Goal: Task Accomplishment & Management: Manage account settings

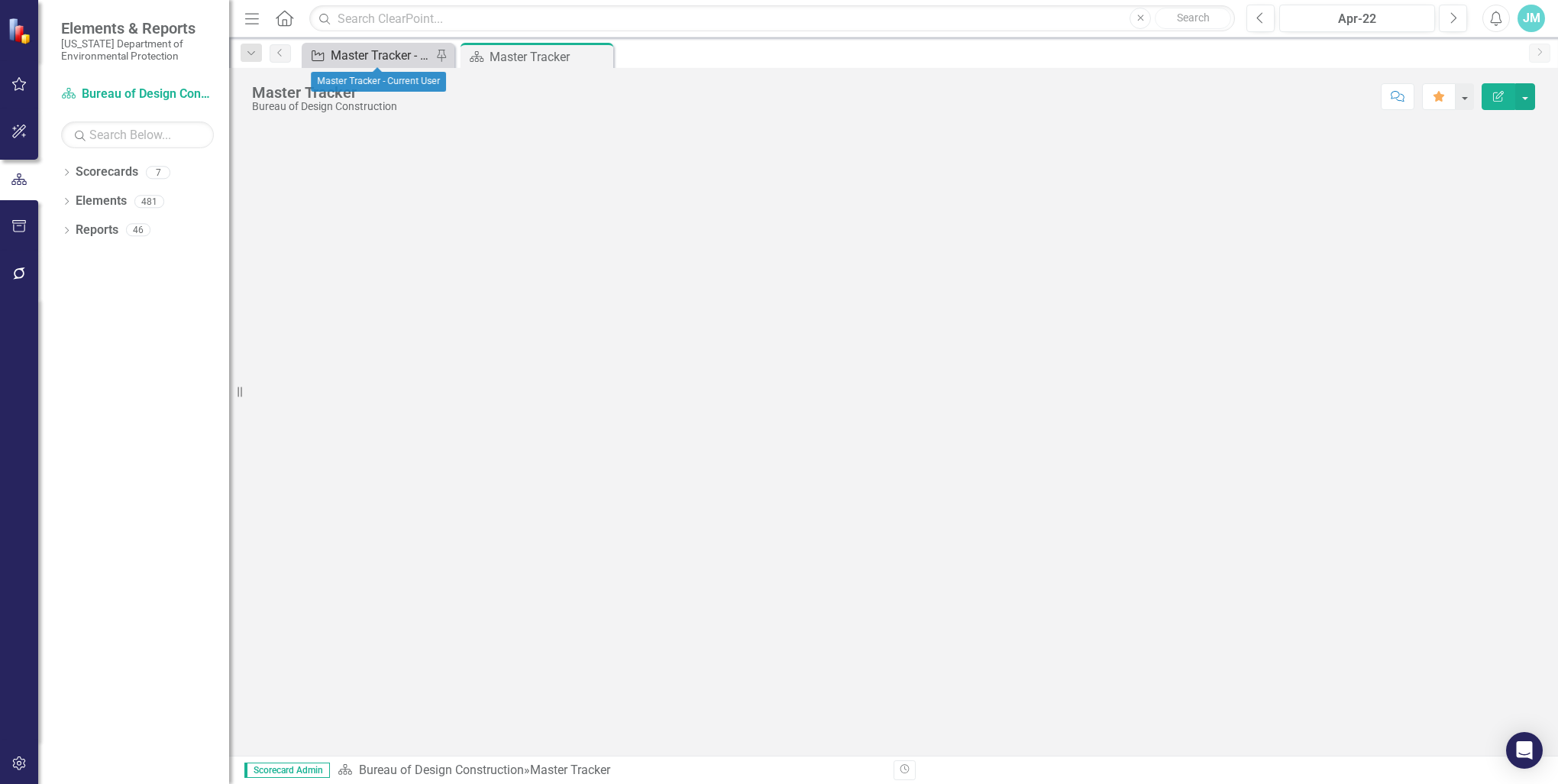
click at [378, 53] on div "Master Tracker - Current User" at bounding box center [381, 55] width 101 height 19
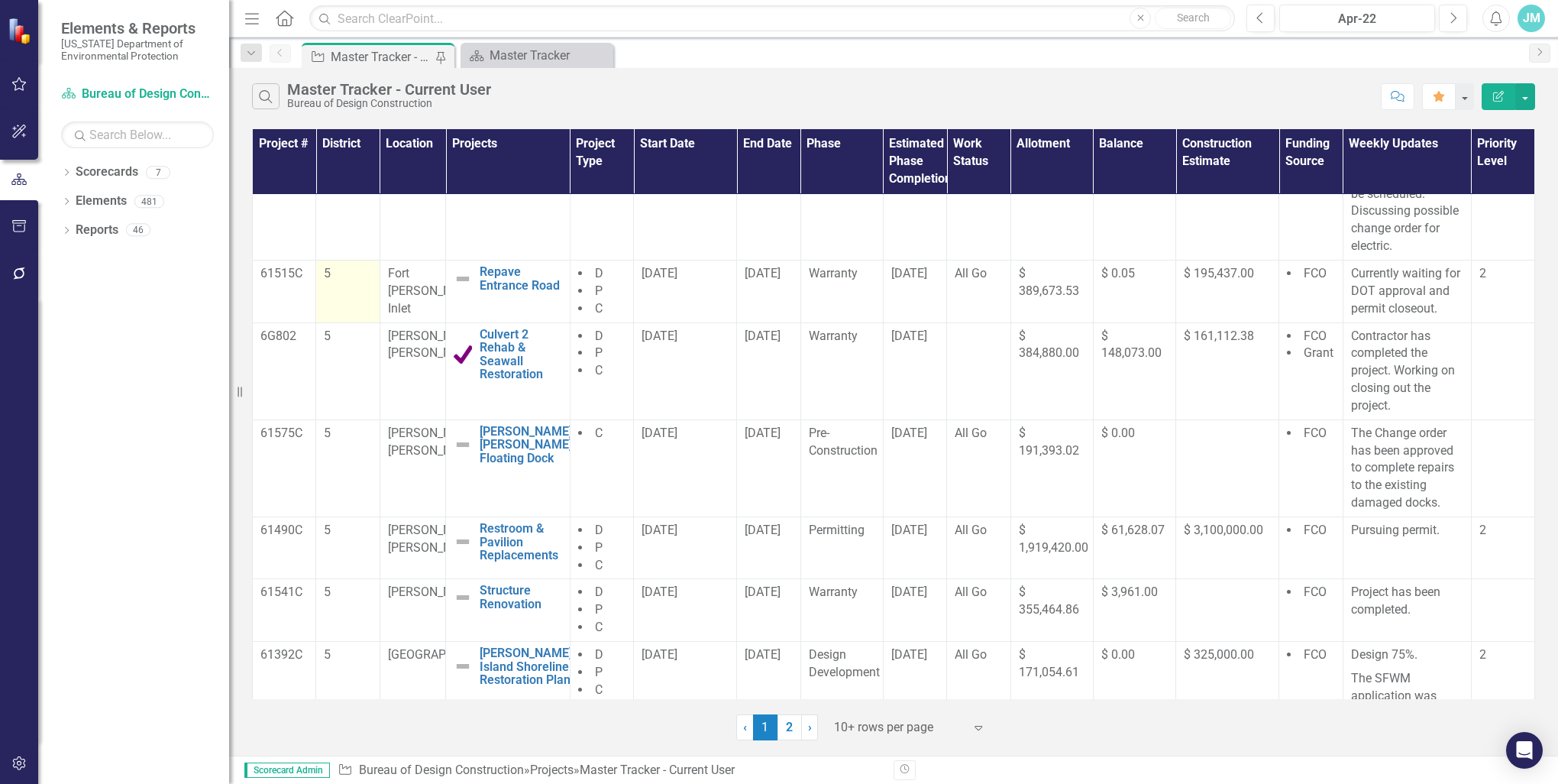
scroll to position [153, 0]
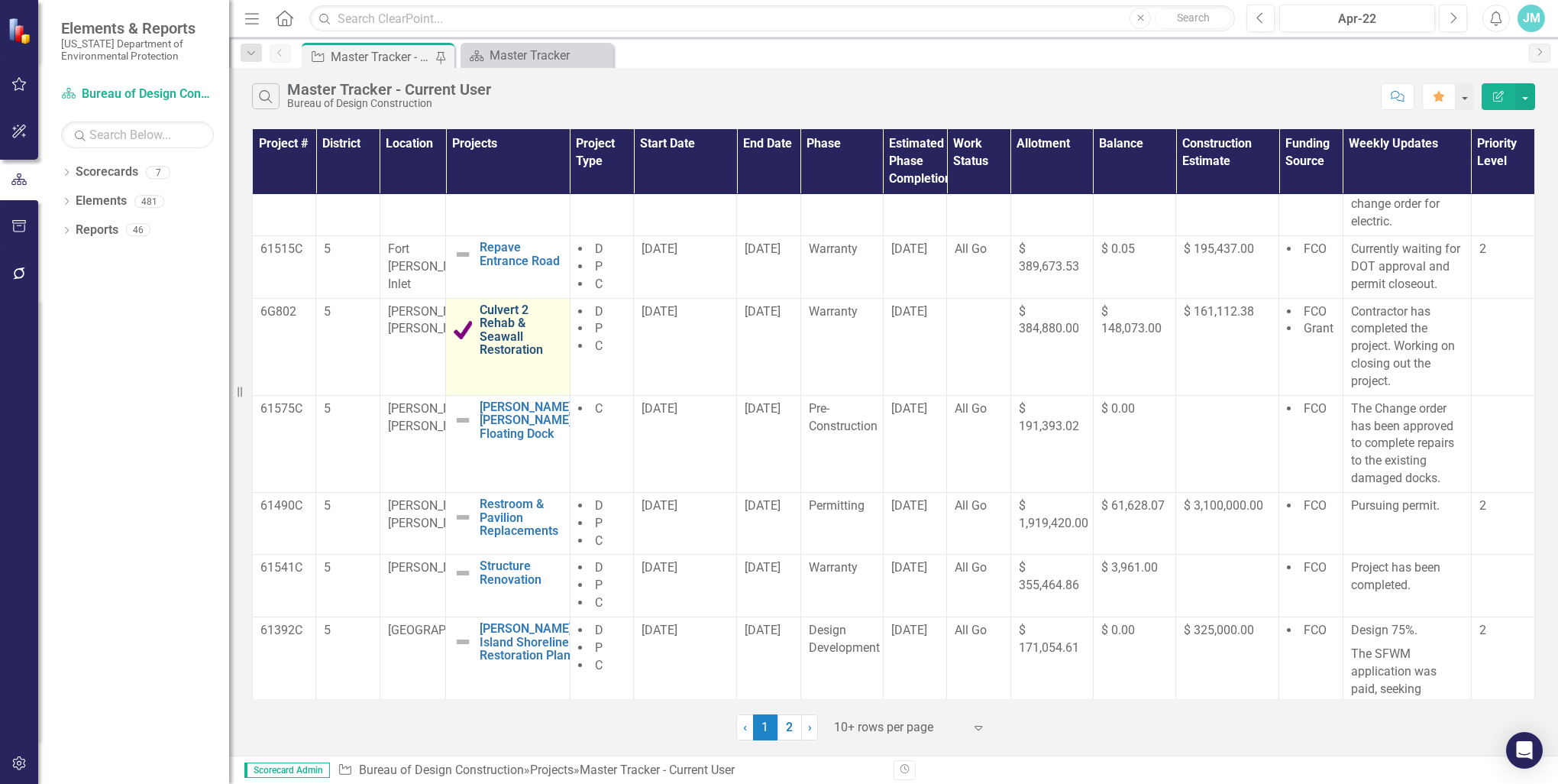
click at [486, 326] on link "Culvert 2 Rehab & Seawall Restoration" at bounding box center [521, 330] width 82 height 53
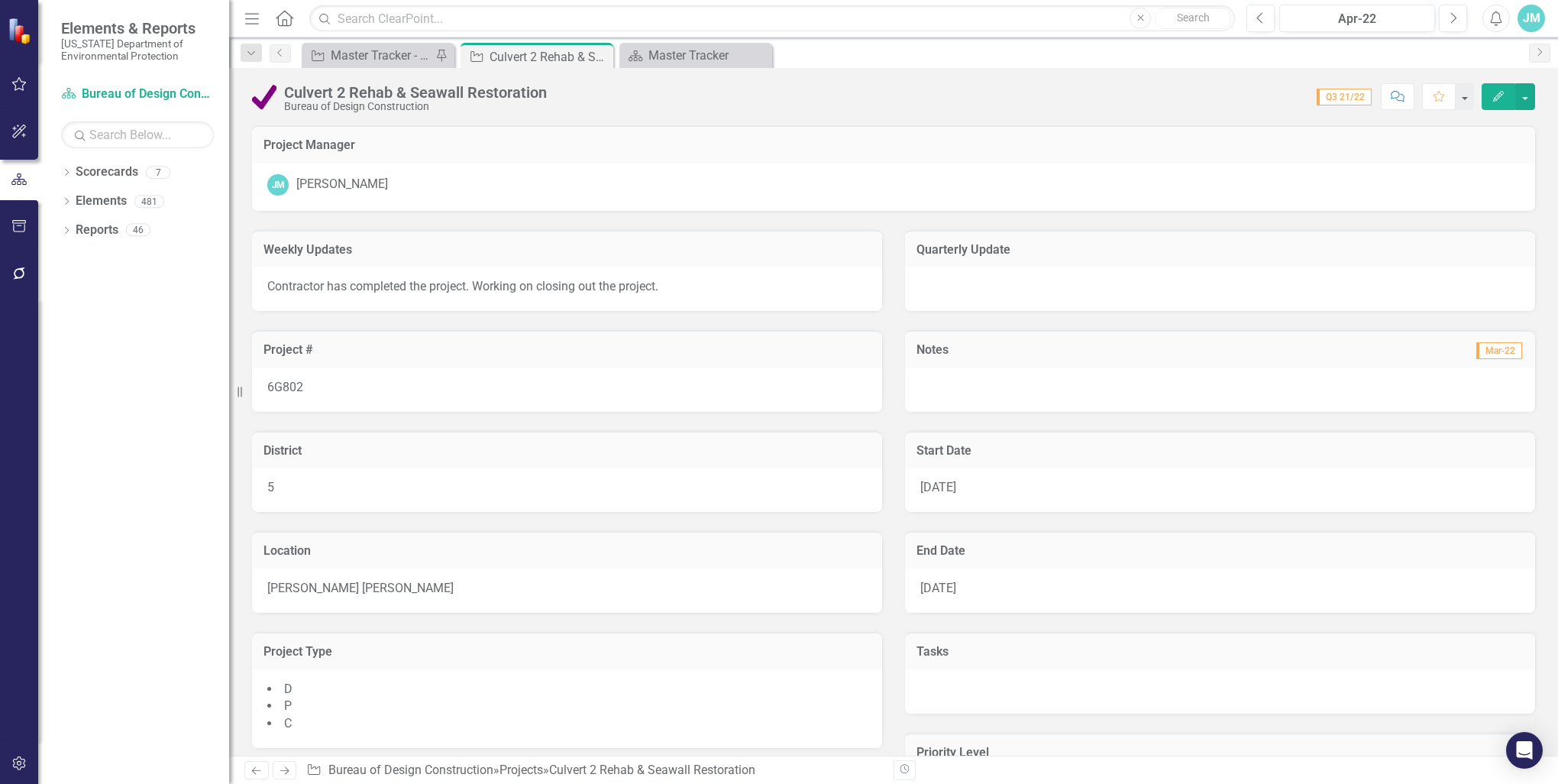
click at [1494, 97] on icon "Edit" at bounding box center [1498, 96] width 14 height 10
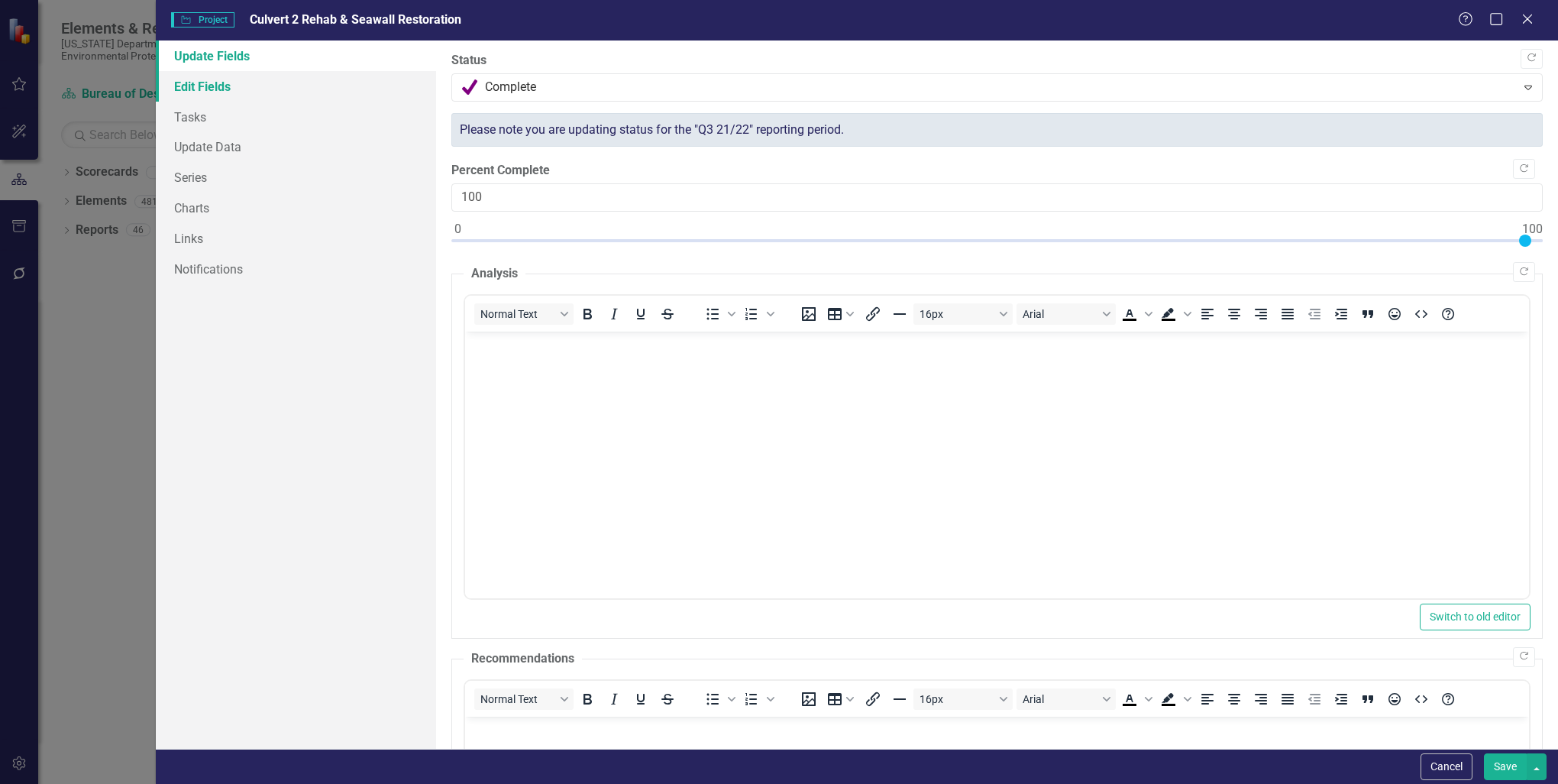
click at [225, 84] on link "Edit Fields" at bounding box center [296, 86] width 281 height 30
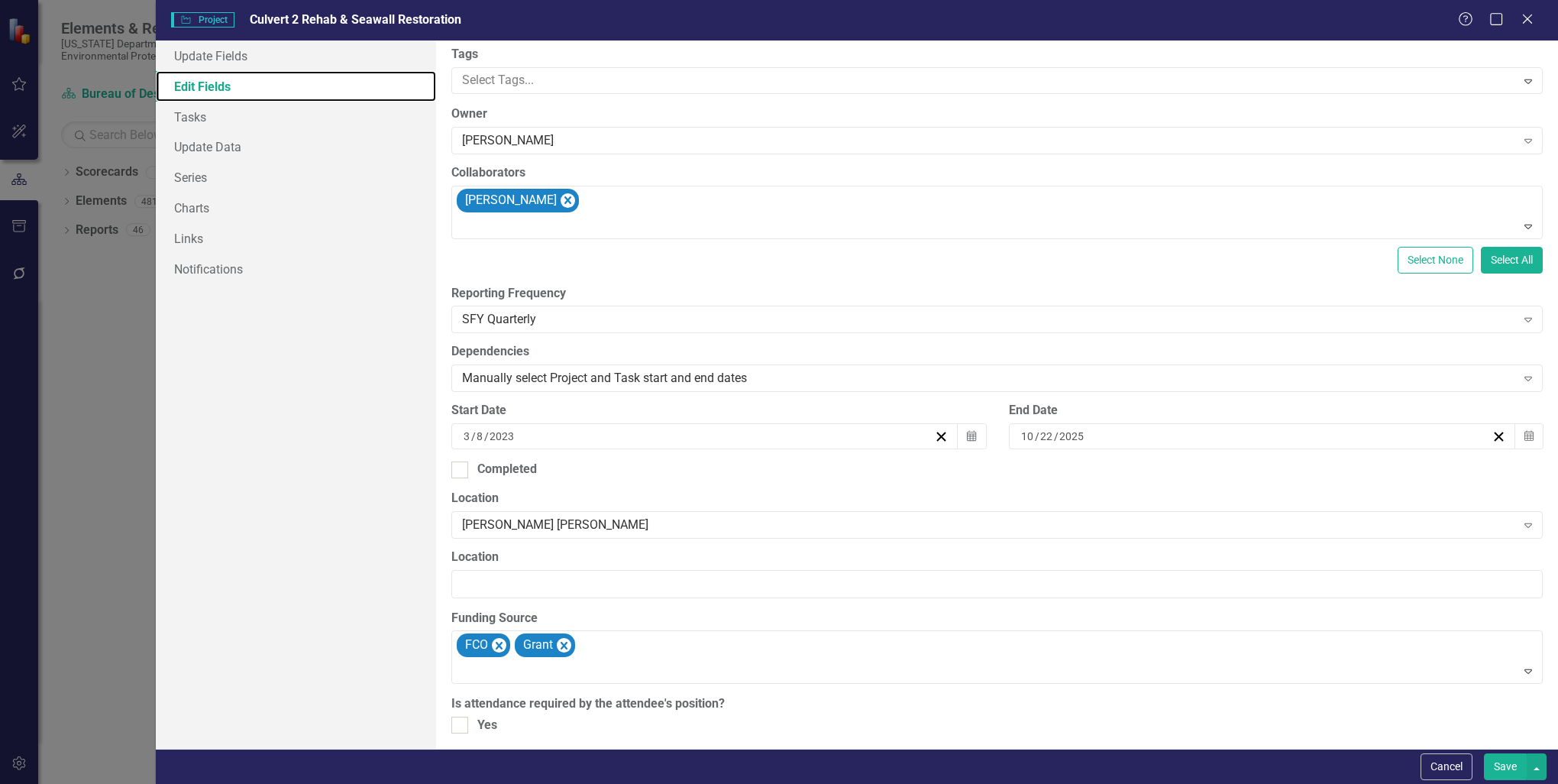
scroll to position [153, 0]
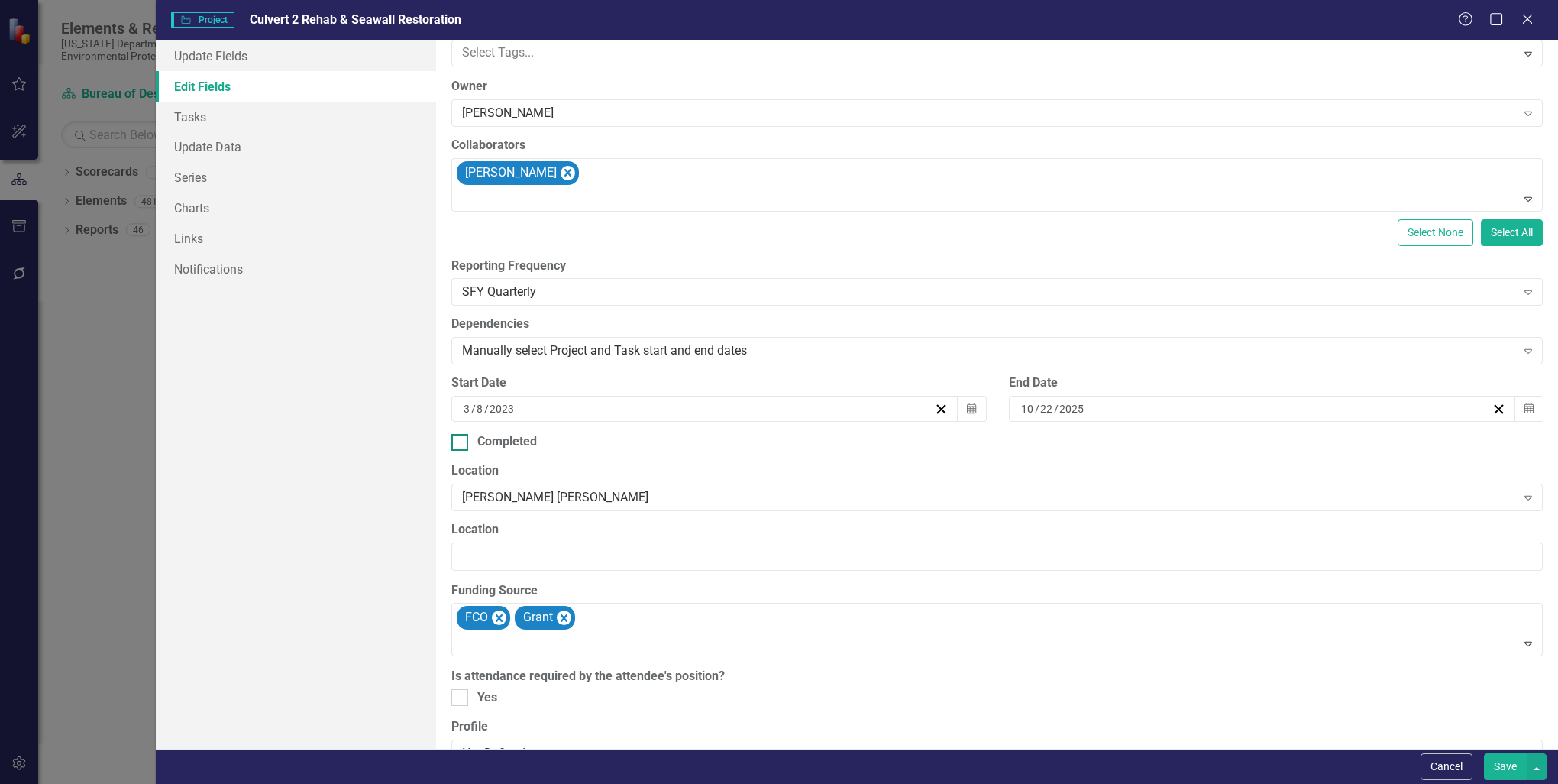
click at [463, 440] on div at bounding box center [460, 443] width 17 height 17
click at [462, 440] on input "Completed" at bounding box center [456, 439] width 9 height 9
checkbox input "true"
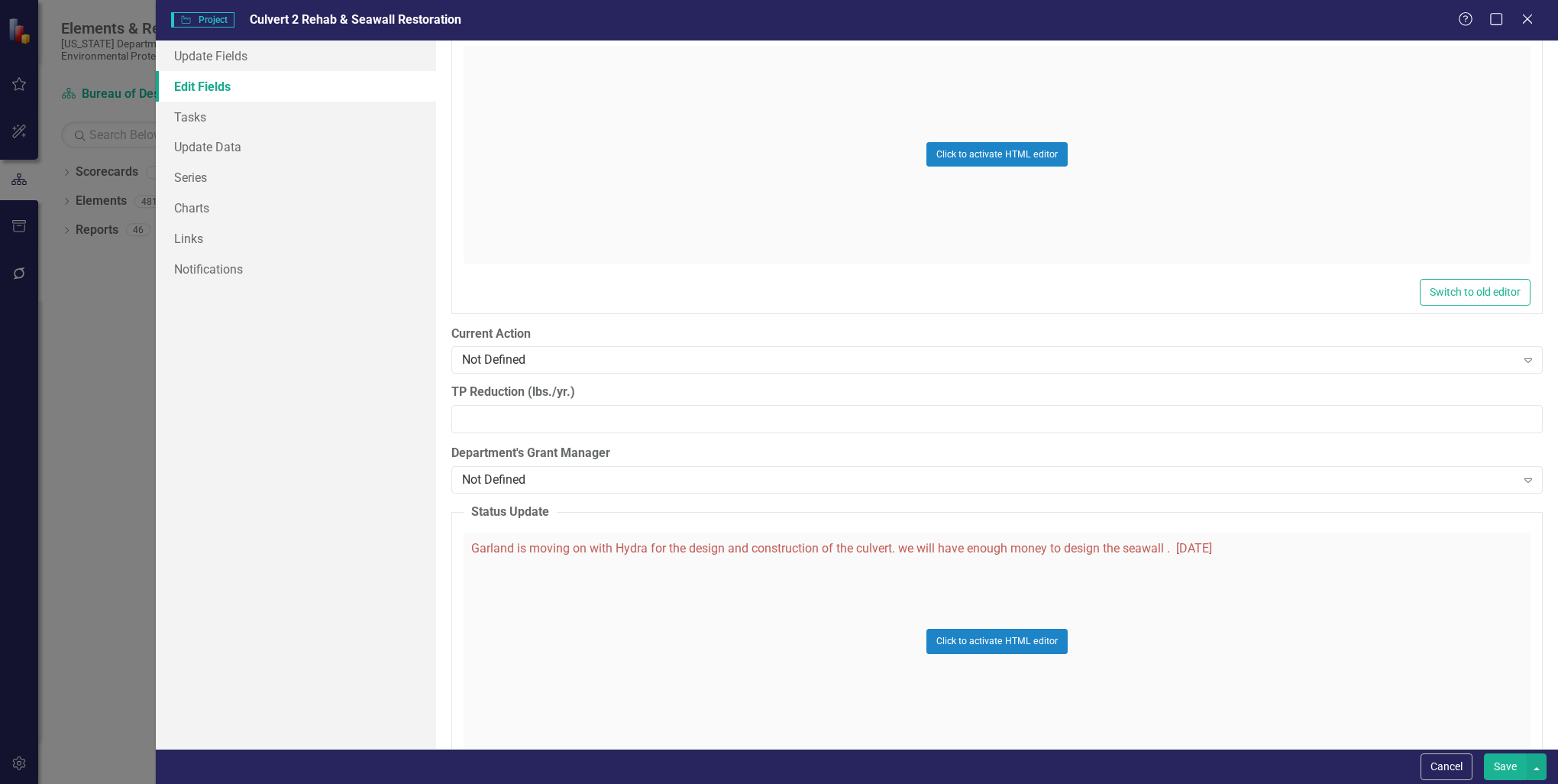
scroll to position [1757, 0]
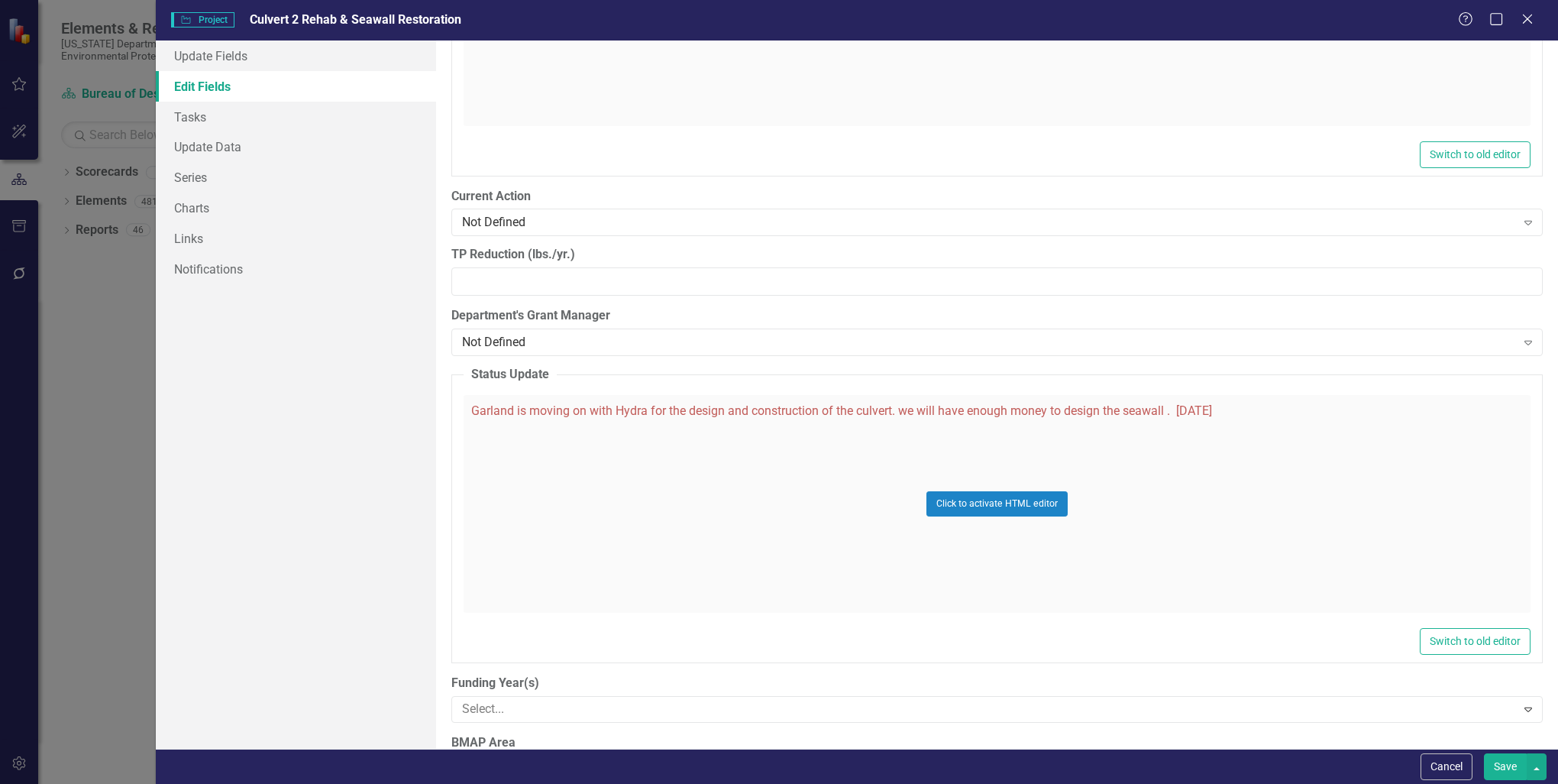
click at [462, 434] on fieldset "Status Update Garland is moving on with Hydra for the design and construction o…" at bounding box center [997, 514] width 1091 height 297
click at [478, 434] on div "Click to activate HTML editor" at bounding box center [997, 503] width 1067 height 218
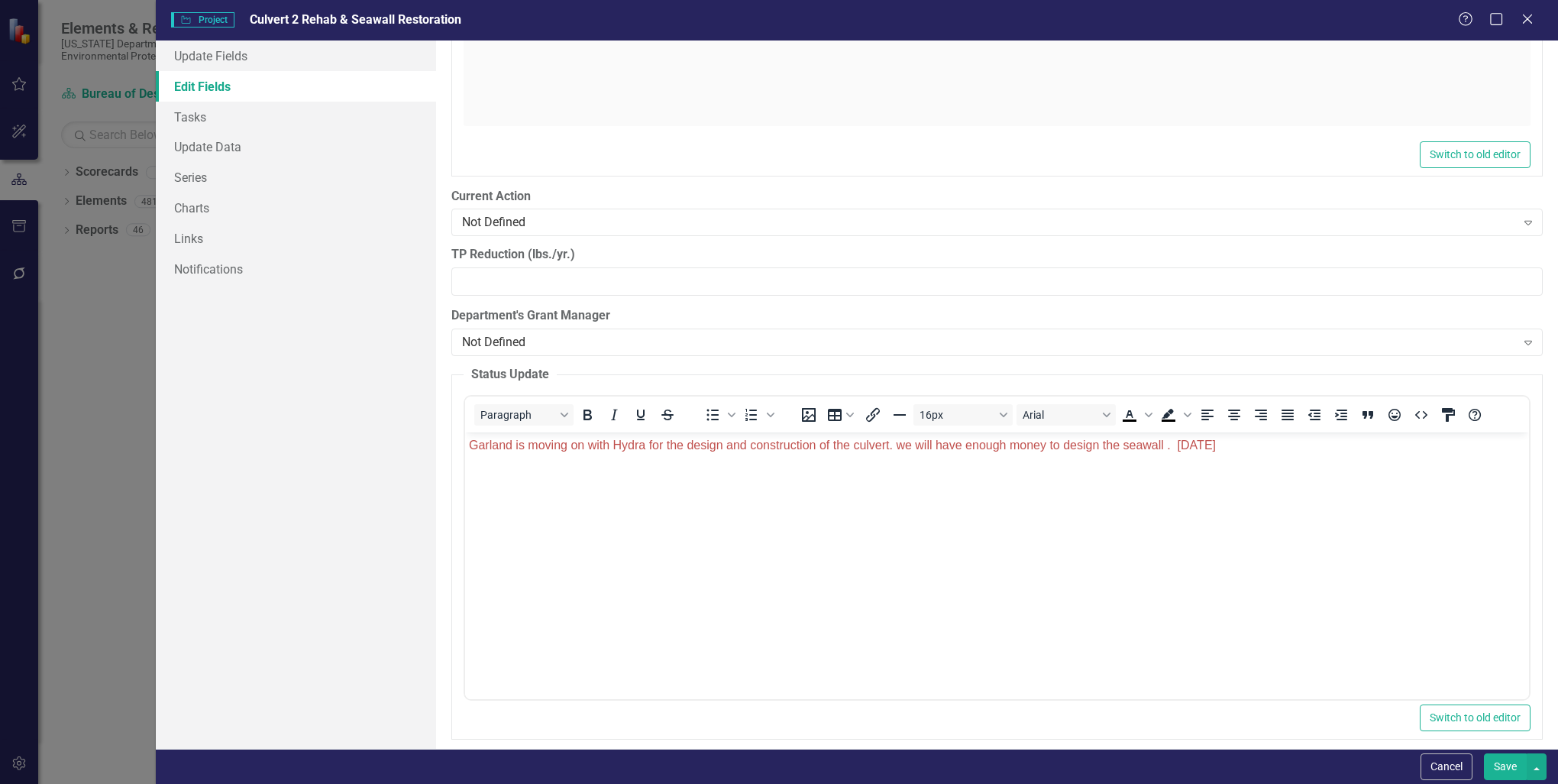
scroll to position [0, 0]
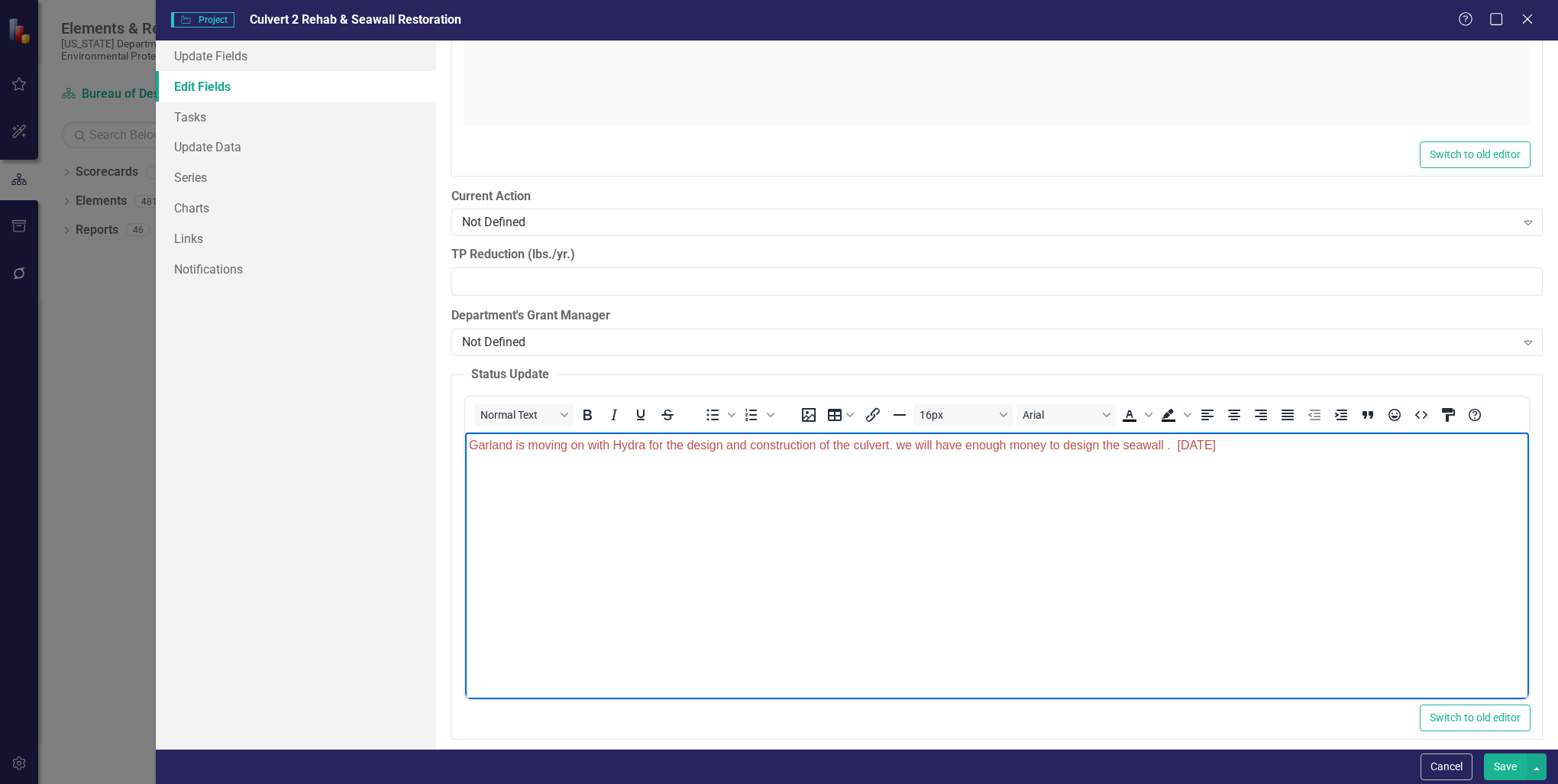
click at [1224, 477] on body "Garland is moving on with Hydra for the design and construction of the culvert.…" at bounding box center [998, 546] width 1064 height 229
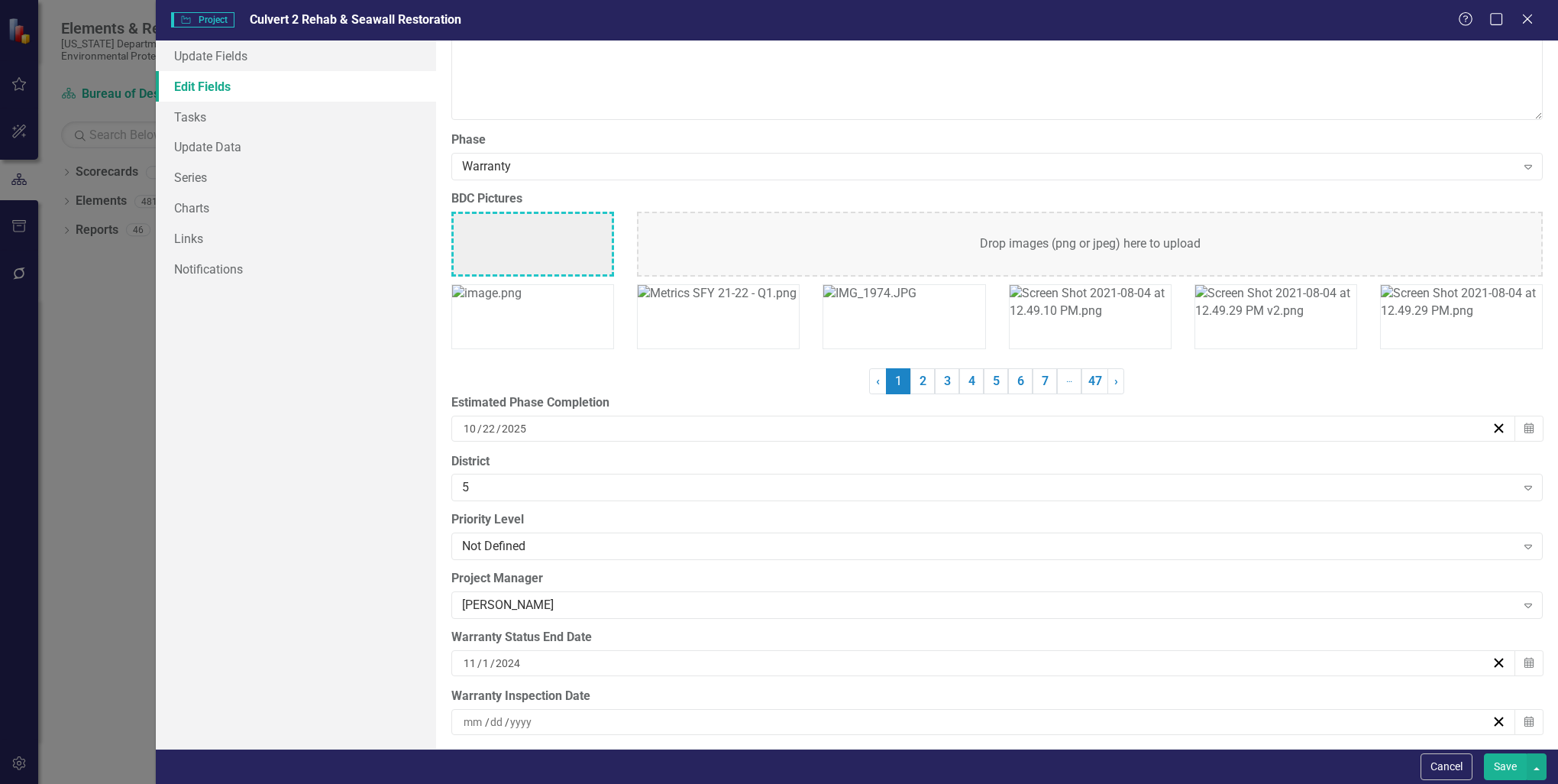
scroll to position [4124, 0]
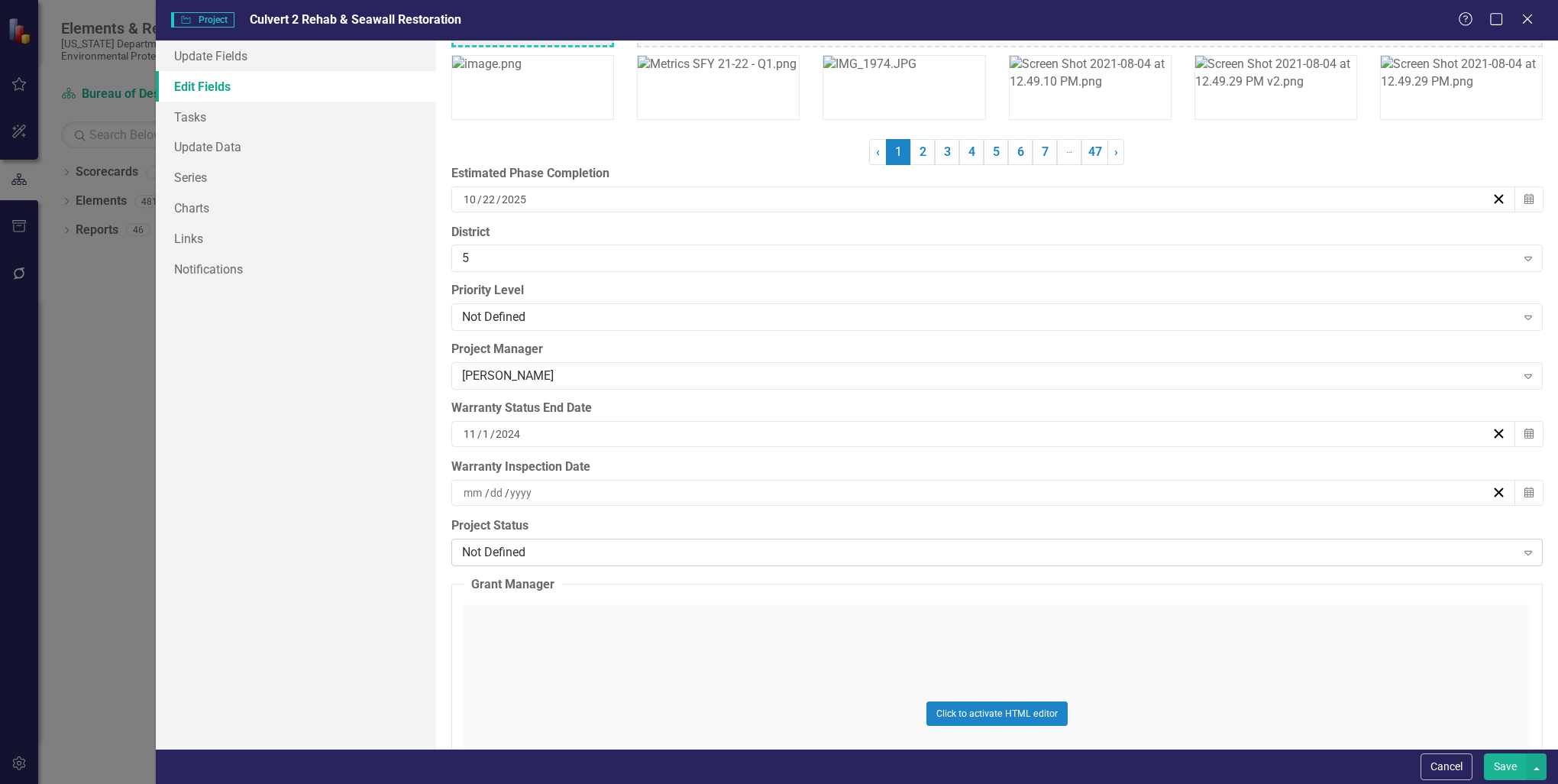
click at [1521, 546] on icon "Expand" at bounding box center [1529, 552] width 15 height 12
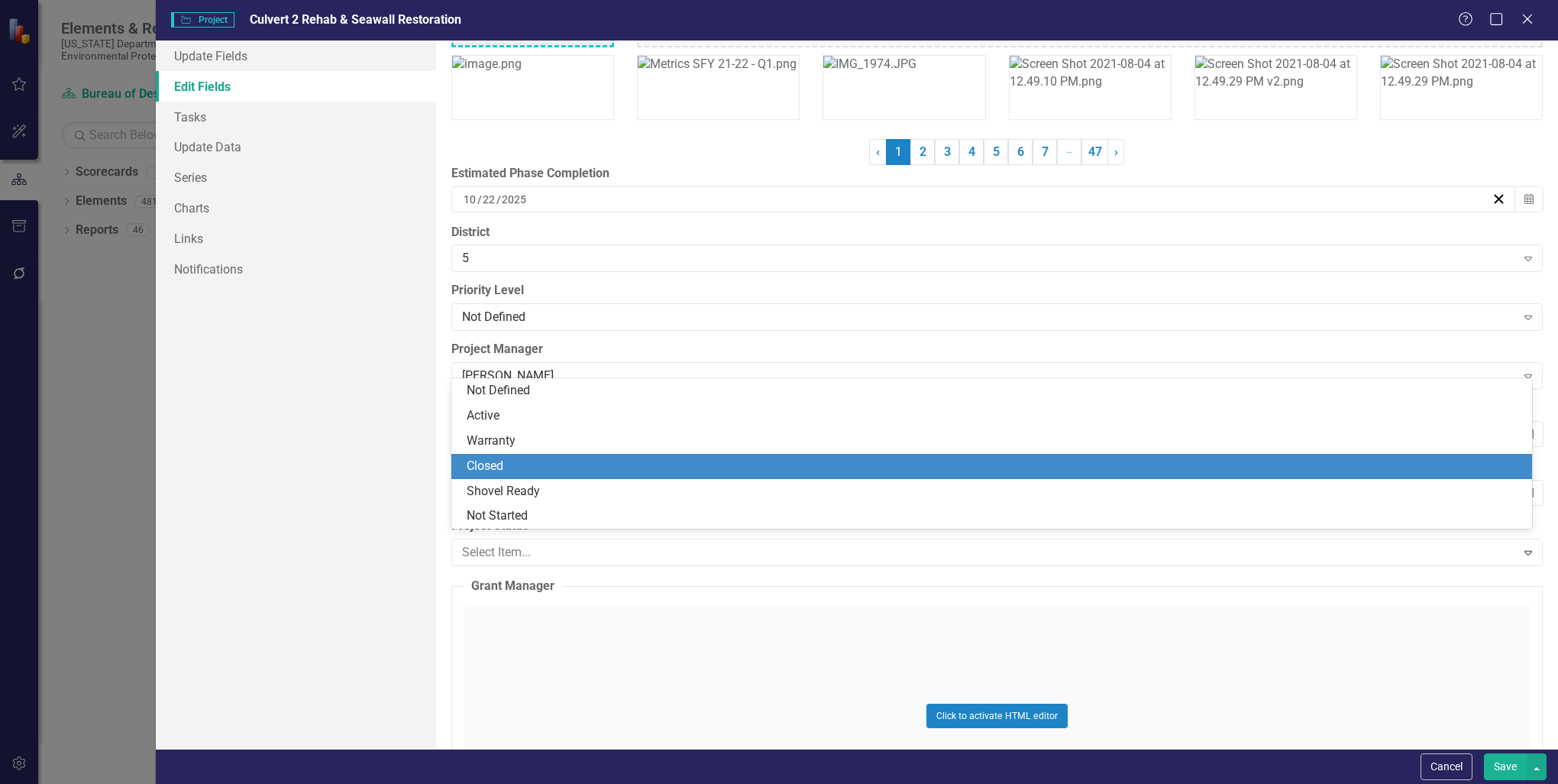
click at [541, 460] on div "Closed" at bounding box center [994, 466] width 1055 height 18
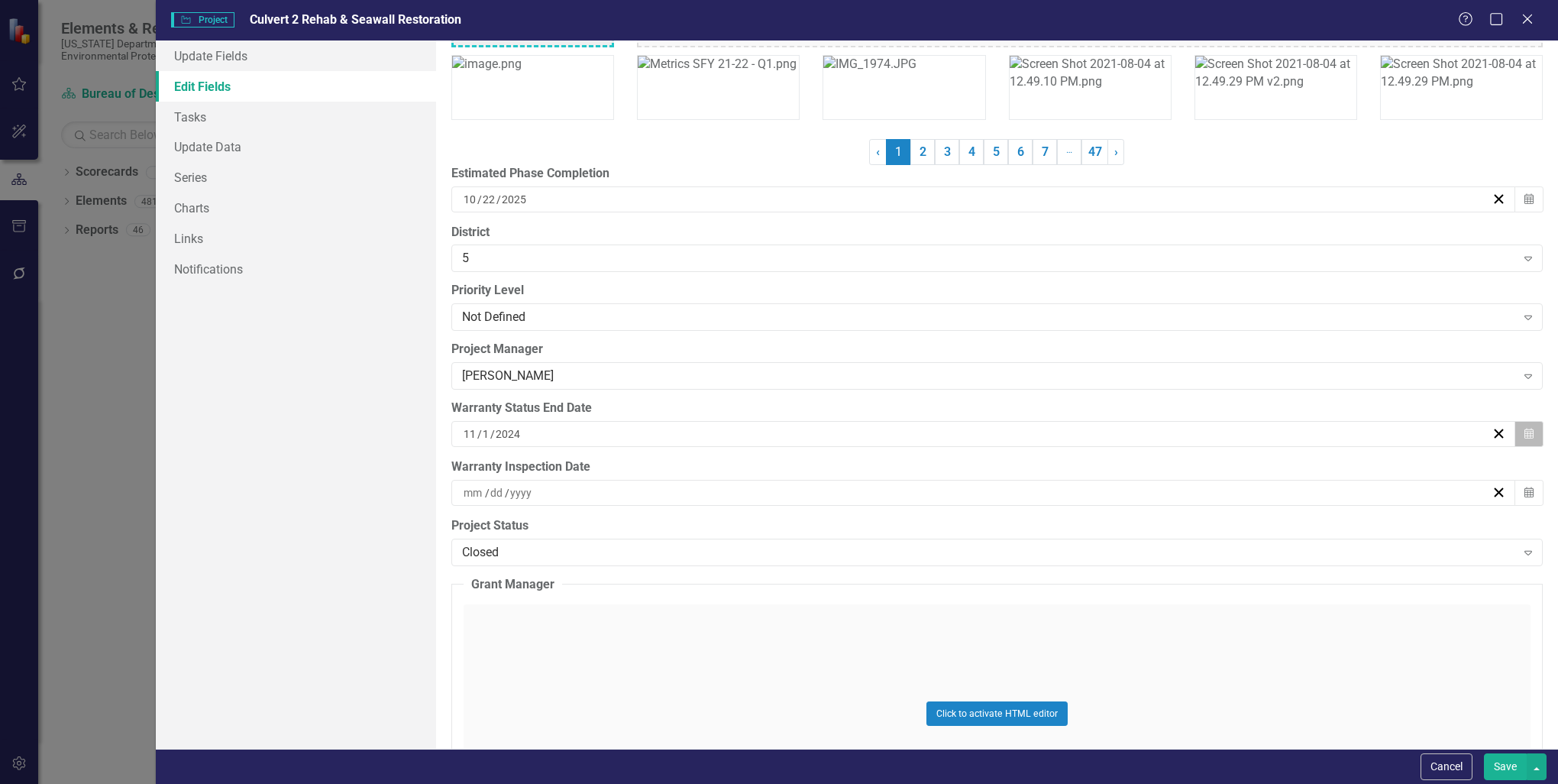
click at [1525, 428] on icon "button" at bounding box center [1530, 432] width 9 height 10
click at [894, 463] on button "‹" at bounding box center [895, 462] width 33 height 33
click at [1060, 462] on button "›" at bounding box center [1060, 462] width 33 height 33
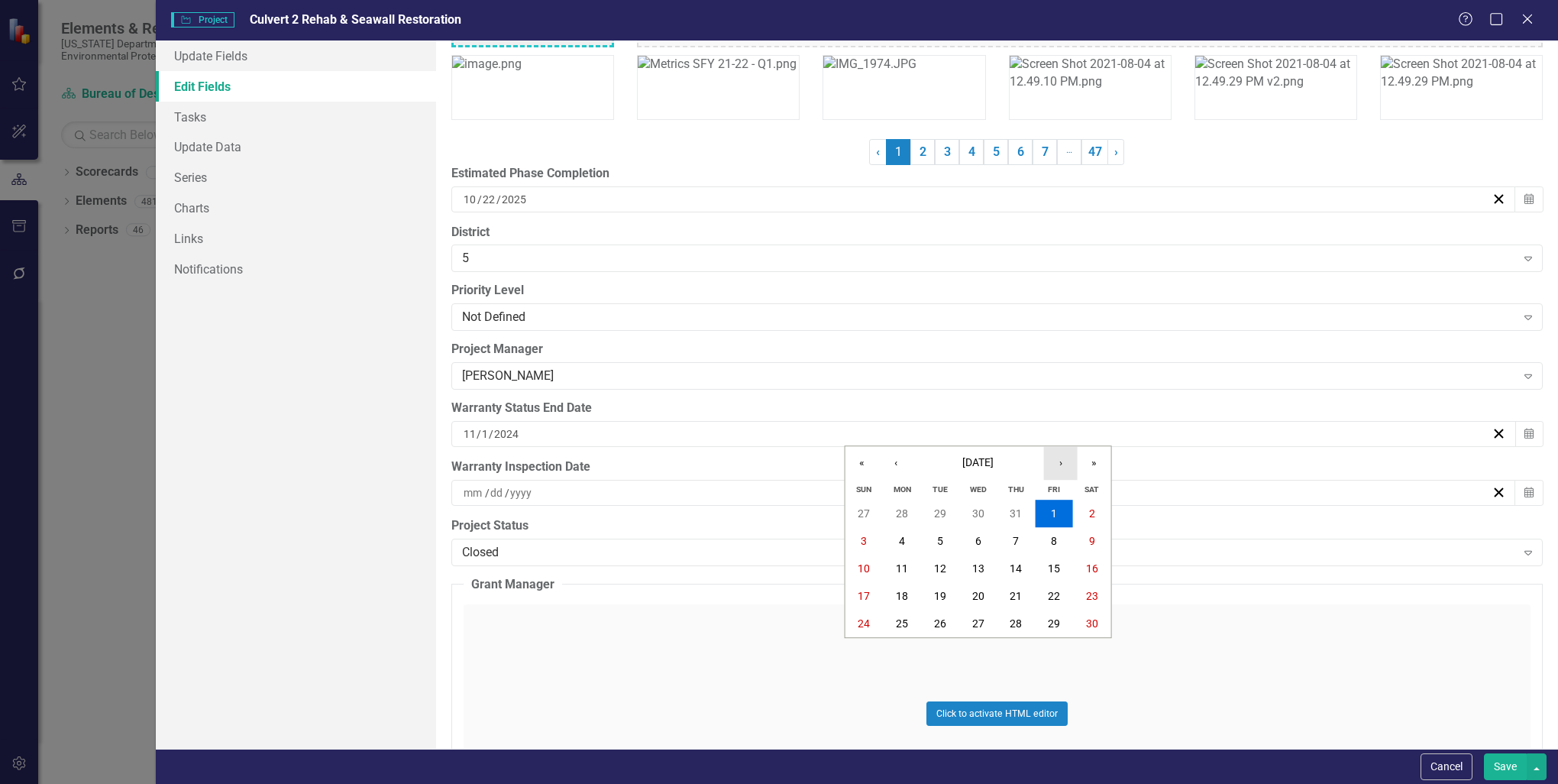
click at [1060, 462] on button "›" at bounding box center [1060, 462] width 33 height 33
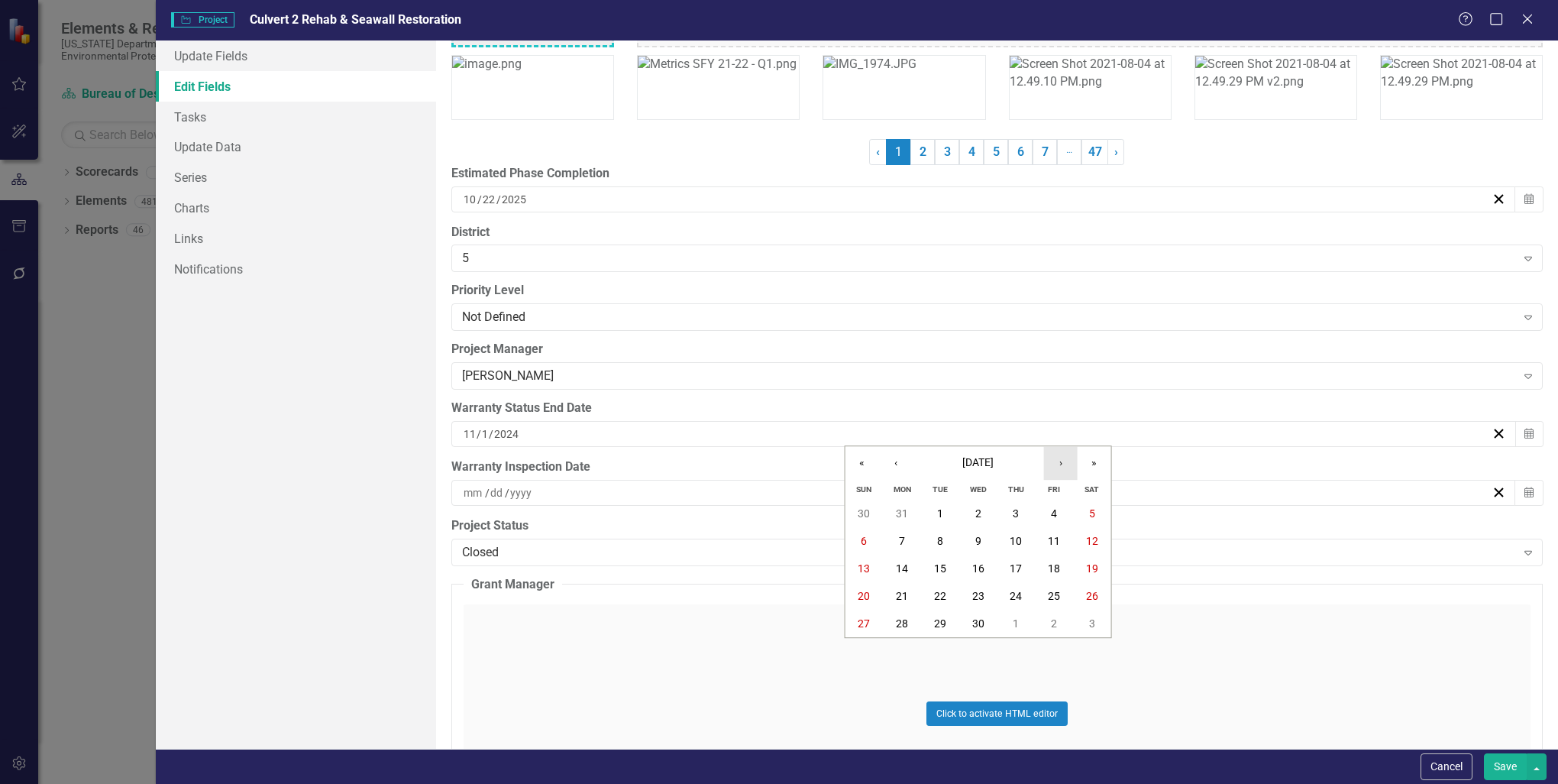
click at [1060, 462] on button "›" at bounding box center [1060, 462] width 33 height 33
click at [946, 594] on button "22" at bounding box center [941, 595] width 38 height 27
click at [1525, 486] on icon "button" at bounding box center [1530, 491] width 9 height 10
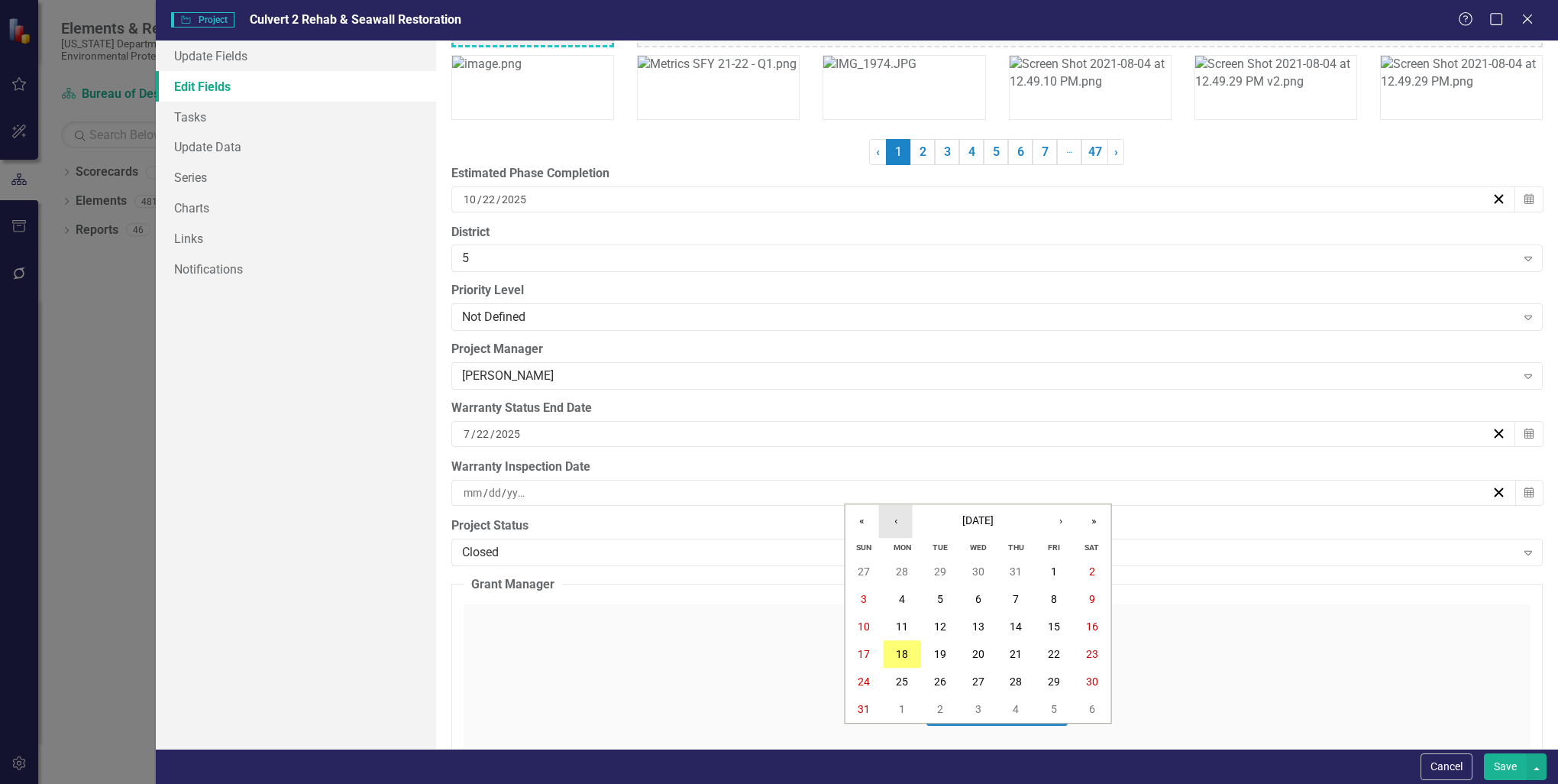
click at [898, 524] on button "‹" at bounding box center [895, 520] width 33 height 33
click at [895, 520] on button "‹" at bounding box center [895, 520] width 33 height 33
click at [1051, 620] on abbr "20" at bounding box center [1054, 626] width 12 height 12
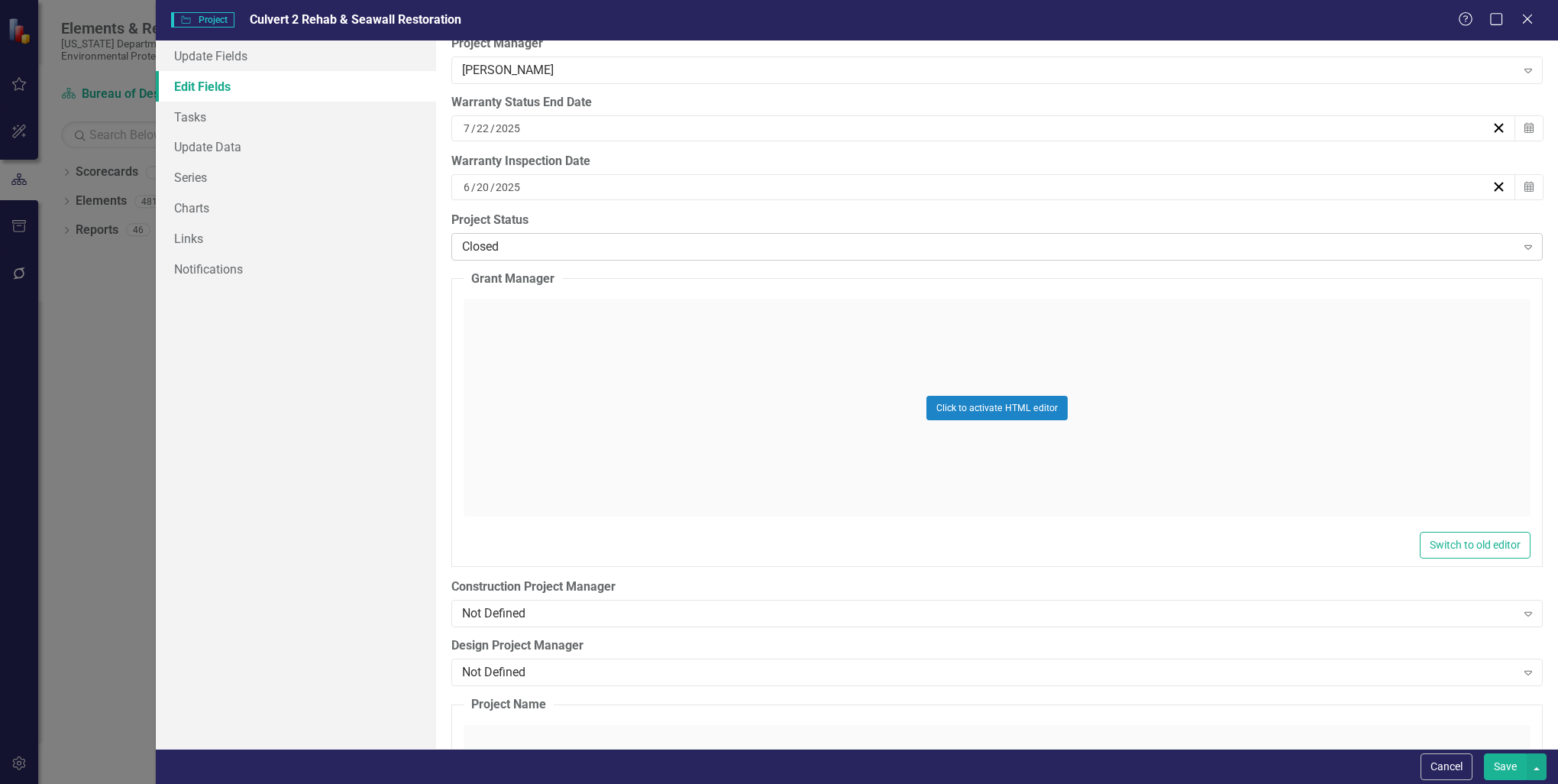
scroll to position [4506, 0]
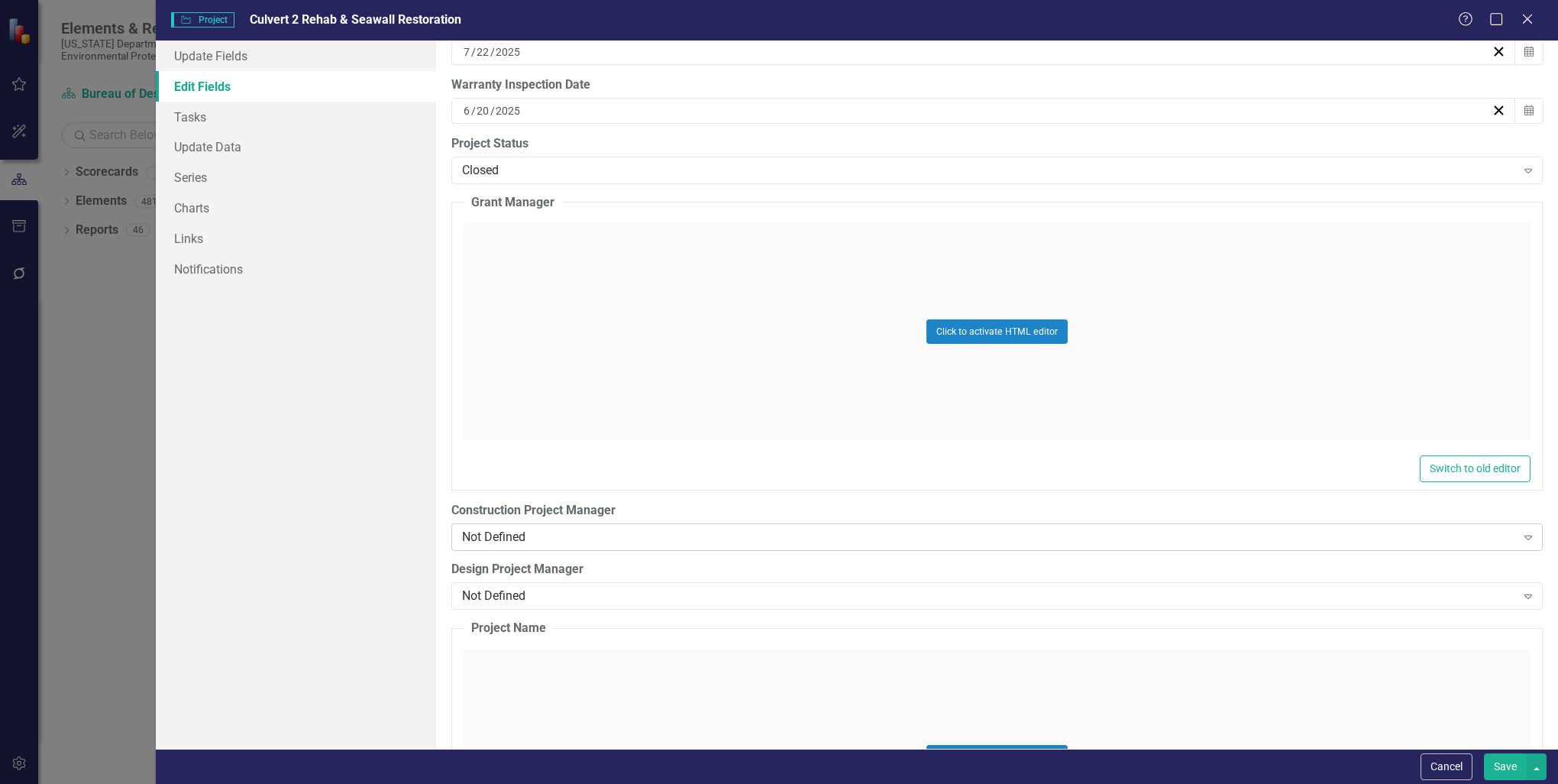
click at [1521, 531] on icon "Expand" at bounding box center [1529, 537] width 15 height 12
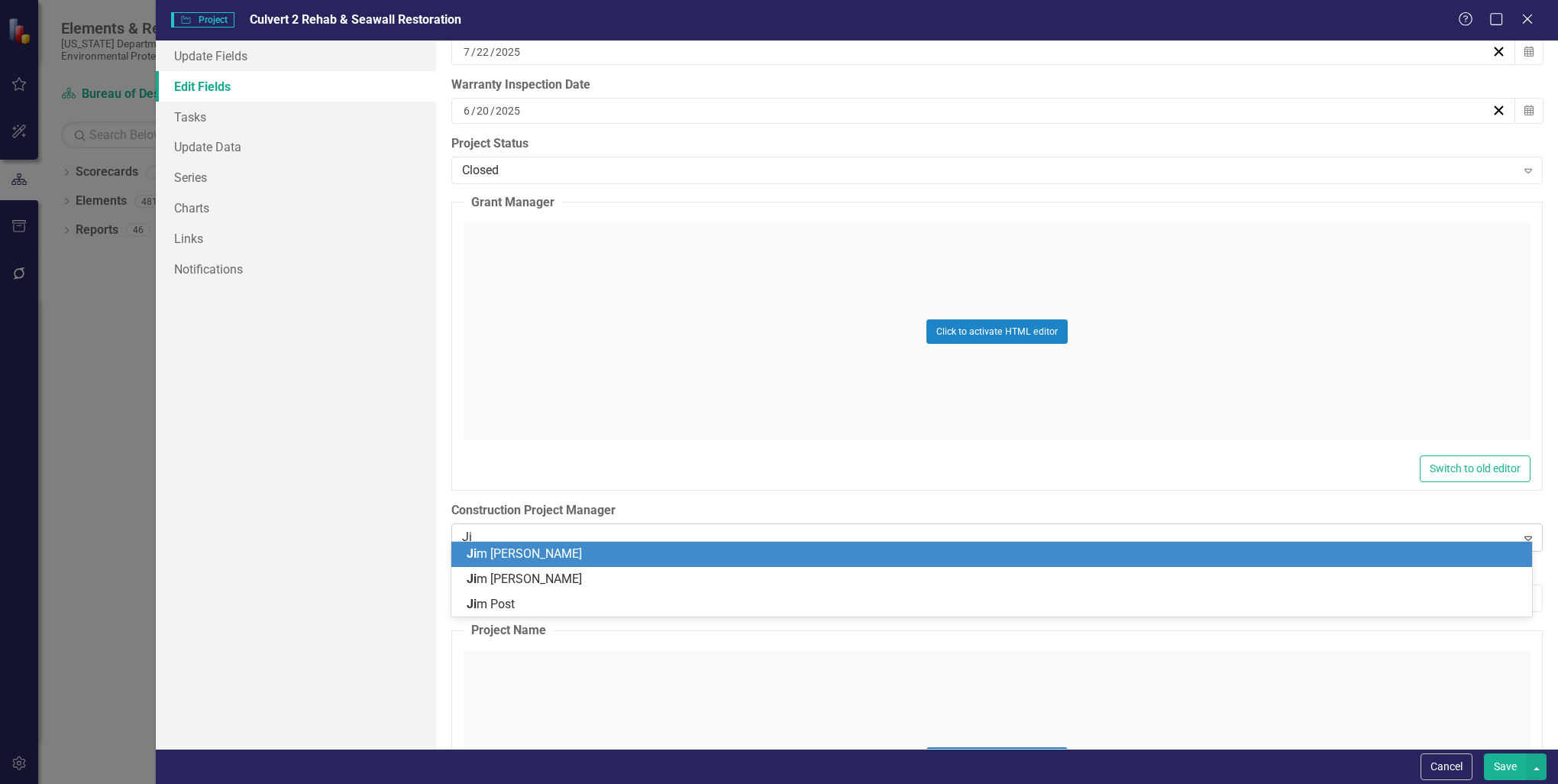
type input "Jim"
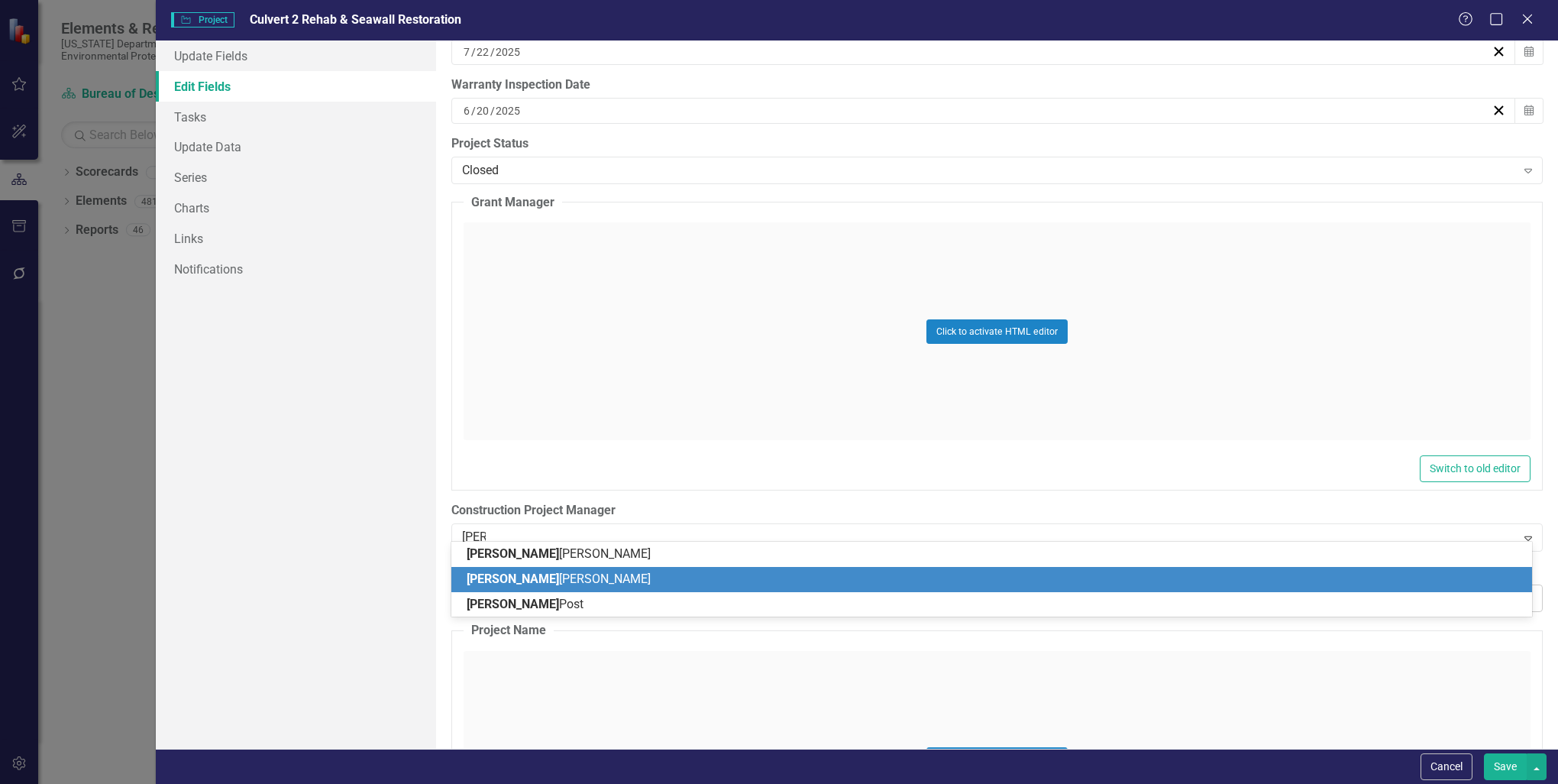
click at [590, 580] on div "Jim McGuire" at bounding box center [994, 579] width 1055 height 18
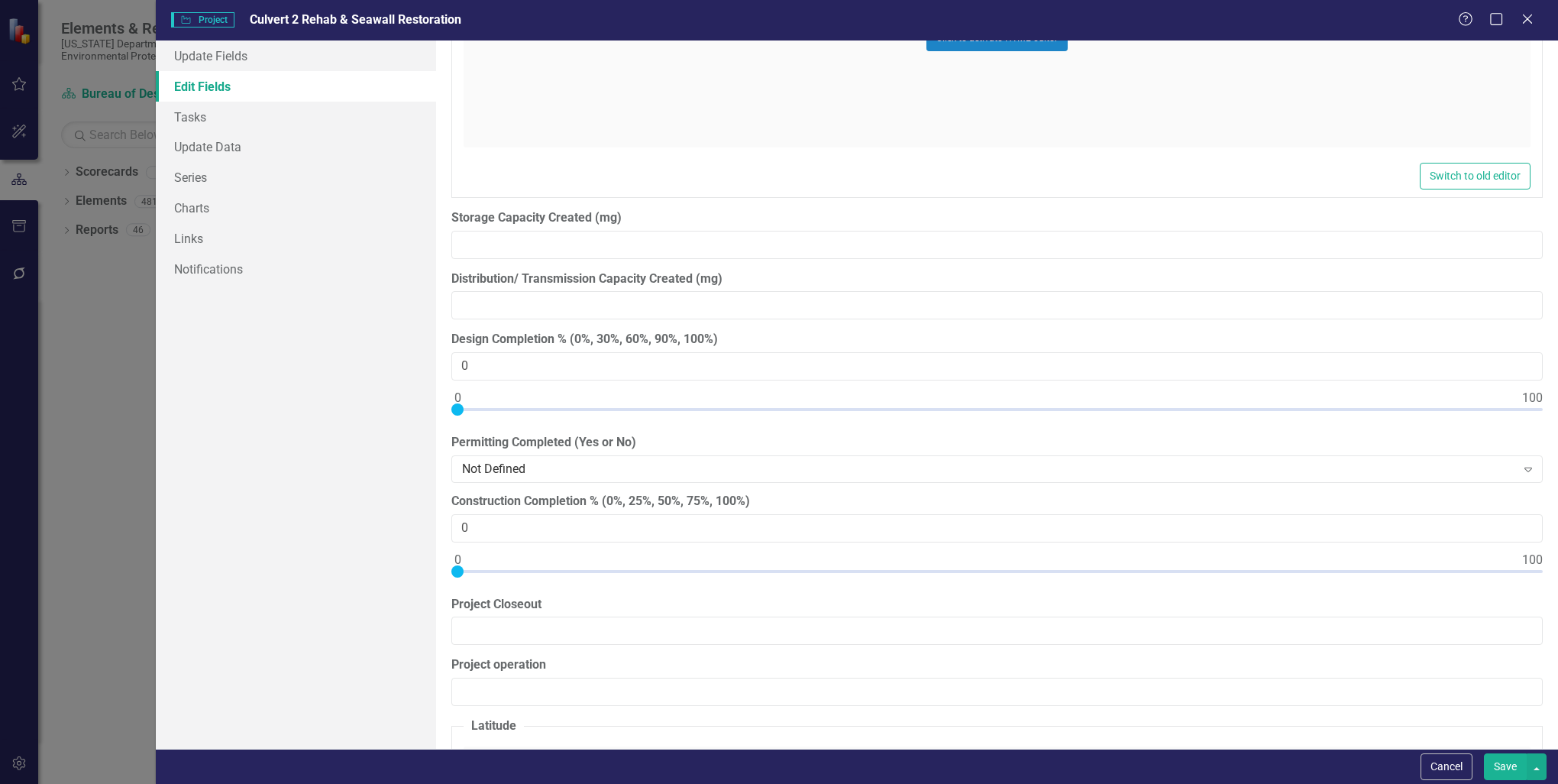
scroll to position [13288, 0]
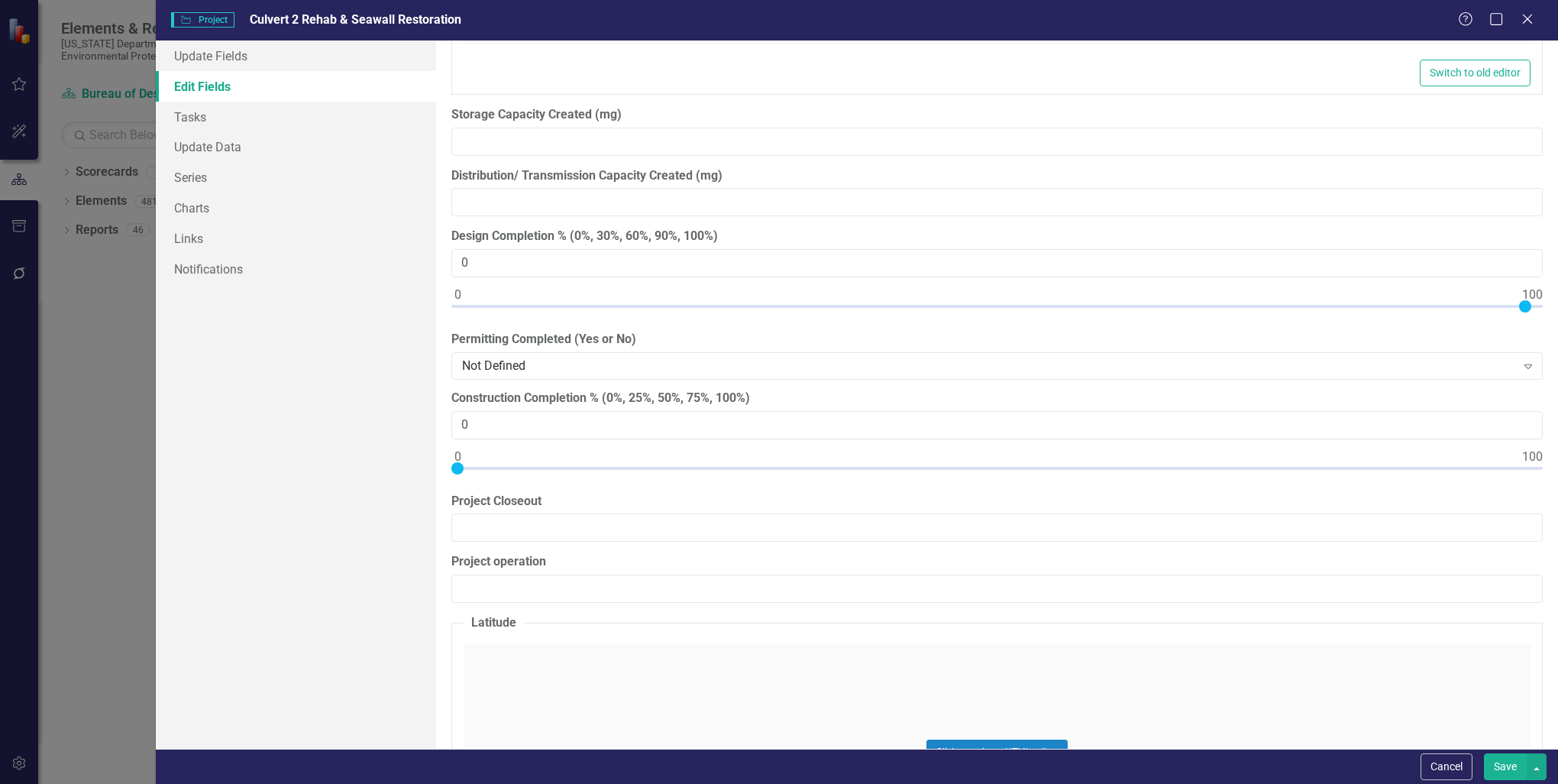
type input "100"
click at [1529, 301] on div at bounding box center [997, 310] width 1091 height 19
type input "100"
click at [1522, 462] on div at bounding box center [997, 471] width 1091 height 19
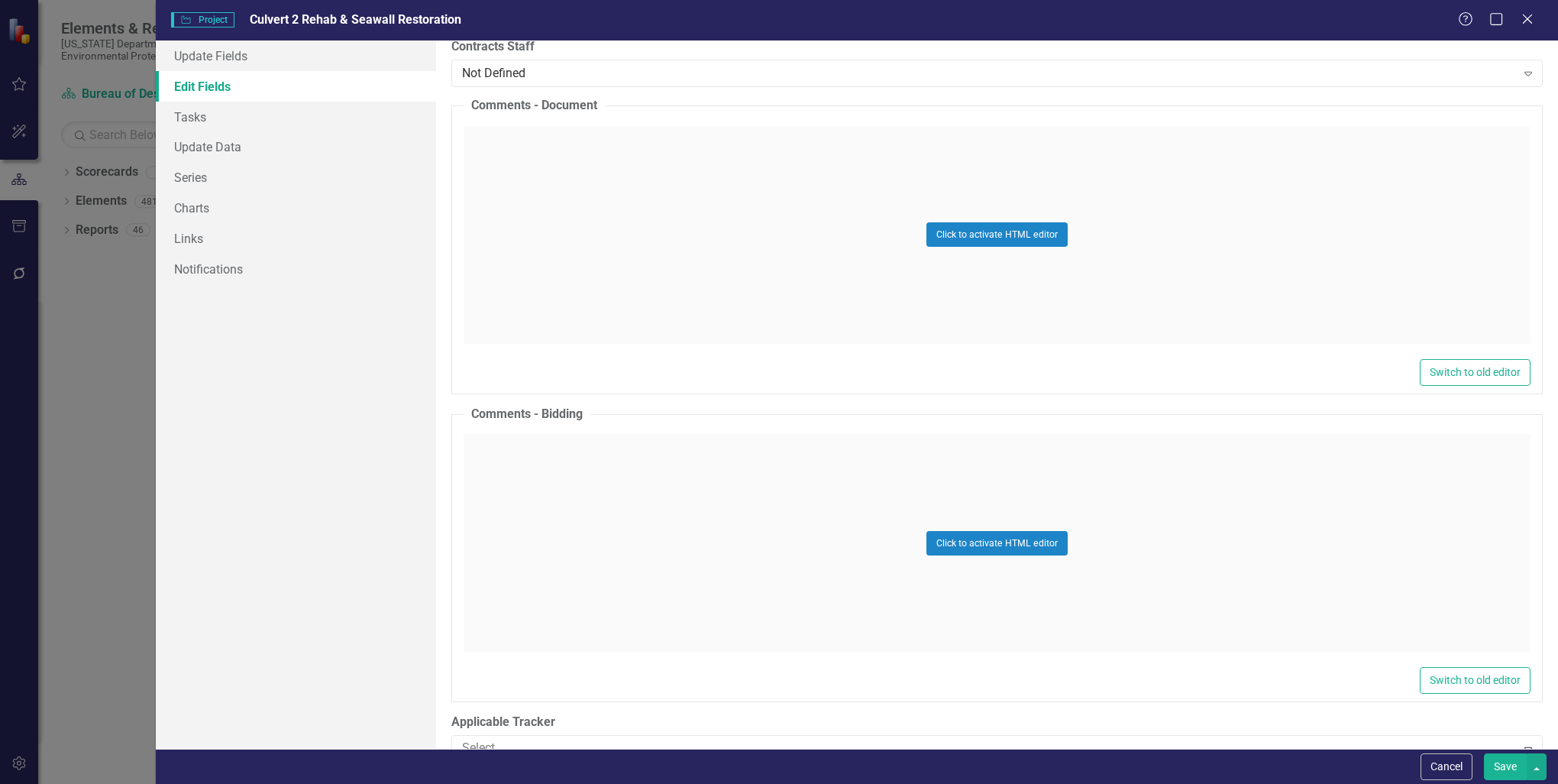
scroll to position [21527, 0]
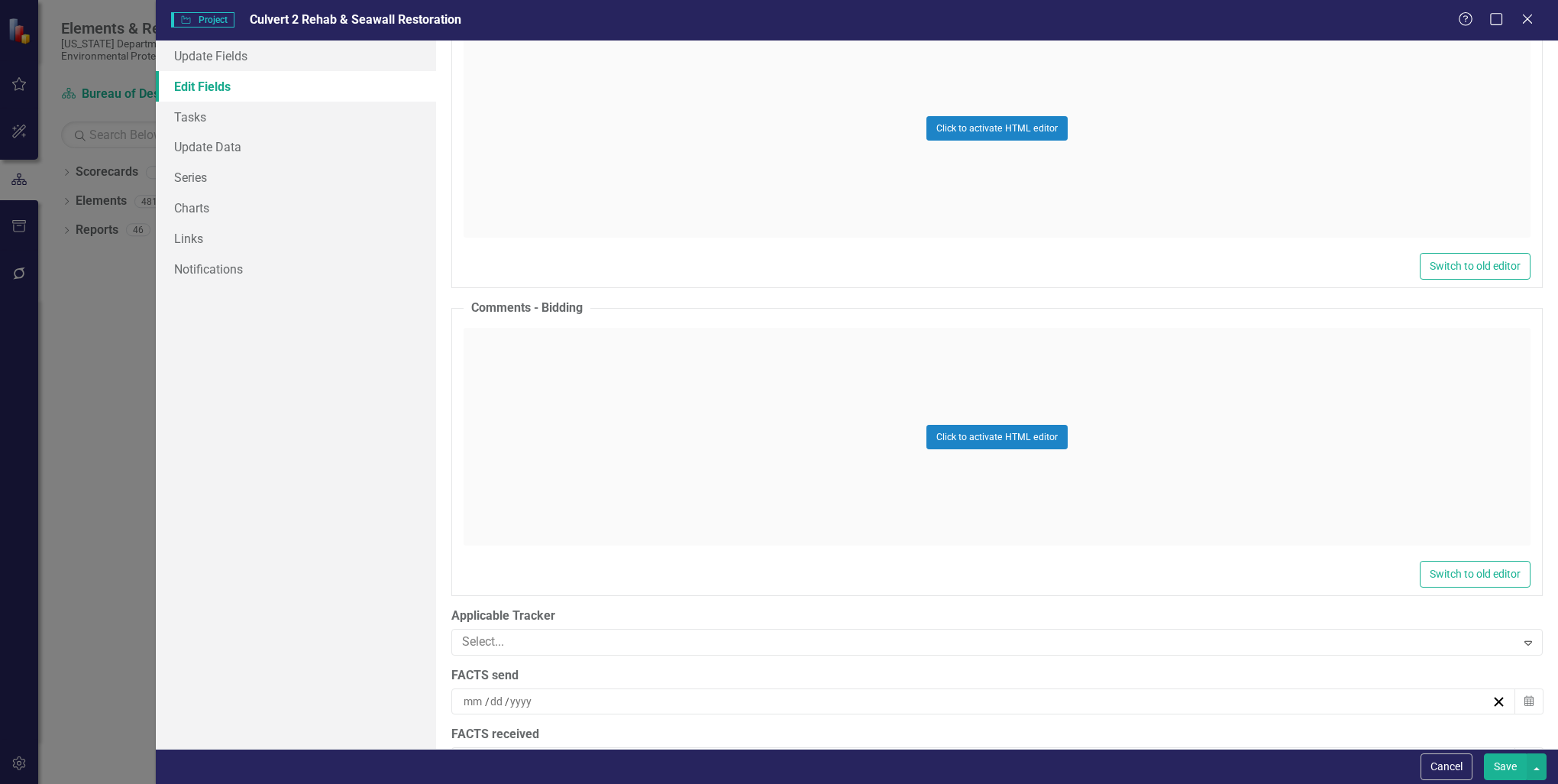
click at [1499, 765] on button "Save" at bounding box center [1505, 766] width 43 height 27
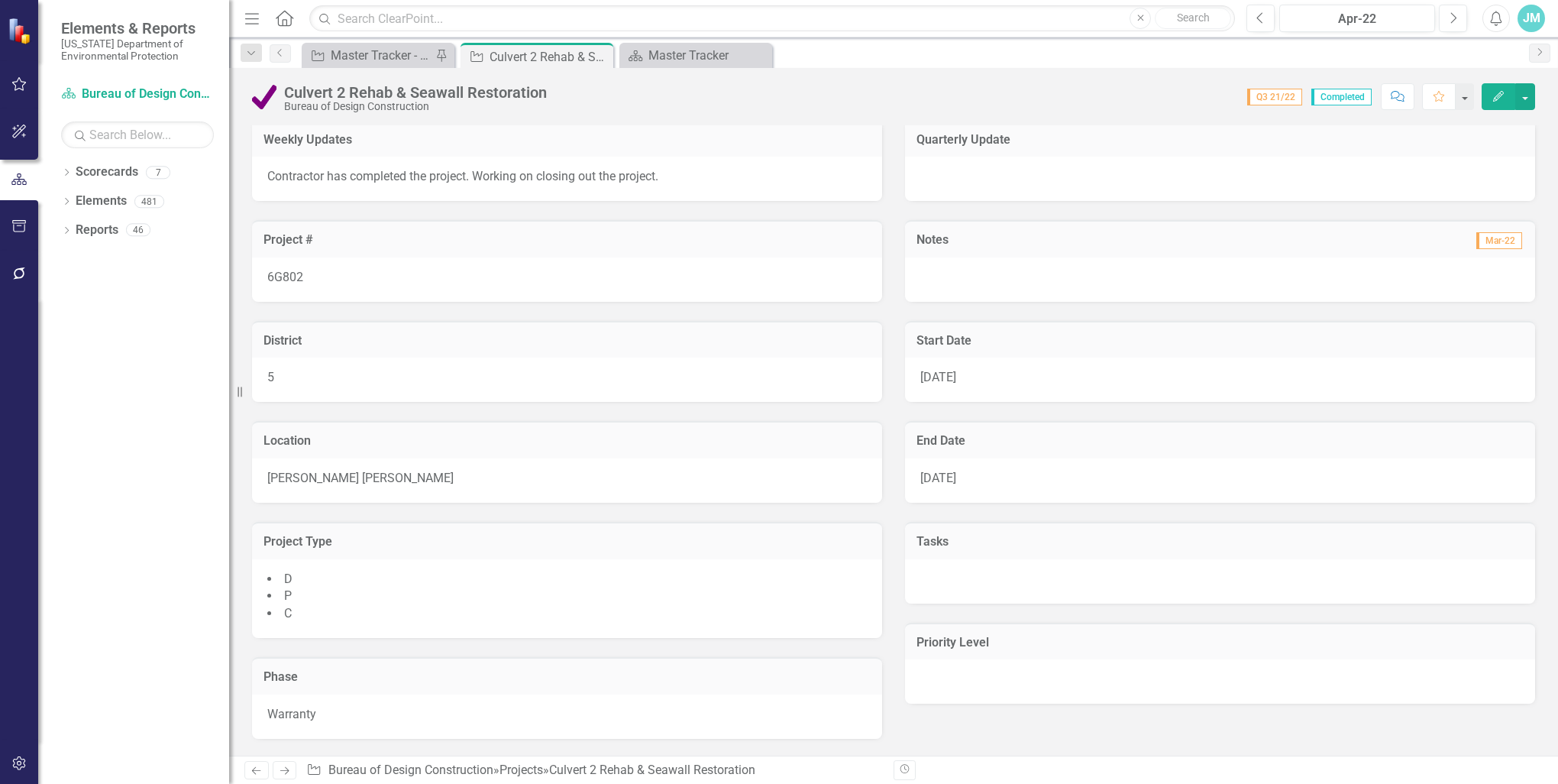
scroll to position [0, 0]
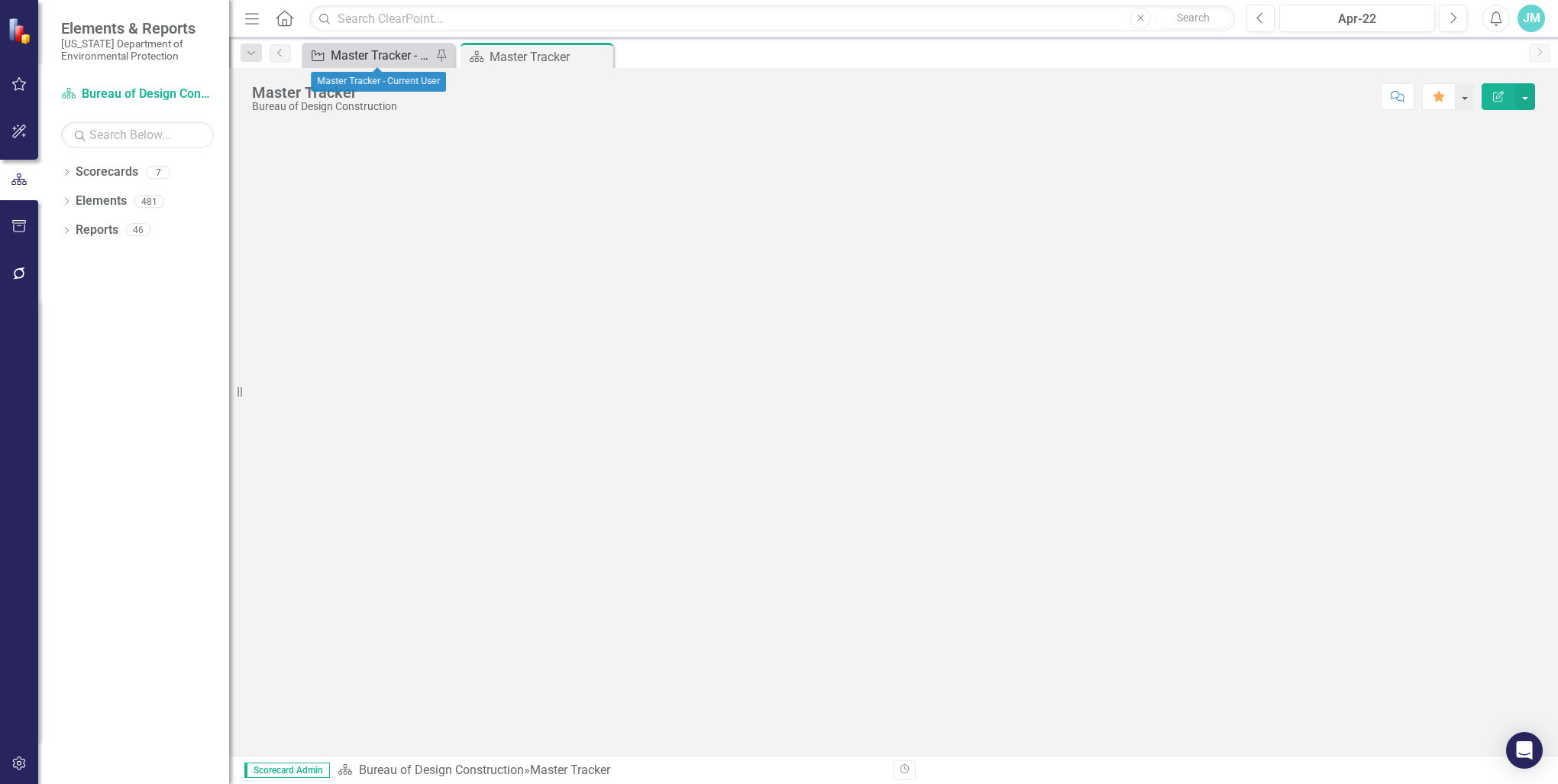
click at [360, 53] on div "Master Tracker - Current User" at bounding box center [381, 55] width 101 height 19
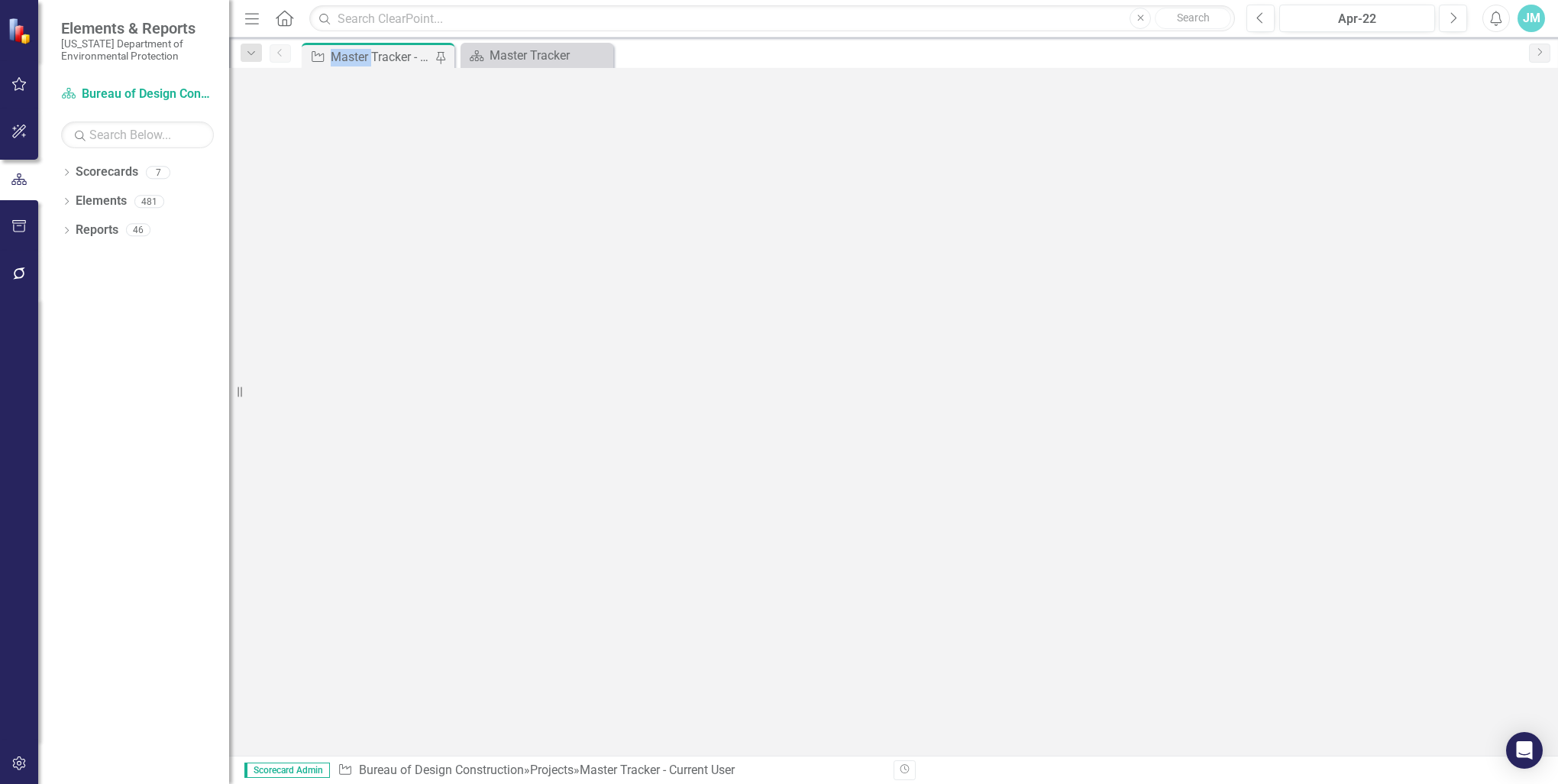
click at [360, 53] on div "Master Tracker - Current User" at bounding box center [381, 57] width 101 height 19
click at [528, 197] on div "Search Master Tracker - Current User Bureau of Design Construction Comment Favo…" at bounding box center [894, 411] width 1329 height 687
drag, startPoint x: 368, startPoint y: 57, endPoint x: 386, endPoint y: 93, distance: 40.2
click at [369, 57] on div "Master Tracker - Current User" at bounding box center [381, 57] width 101 height 19
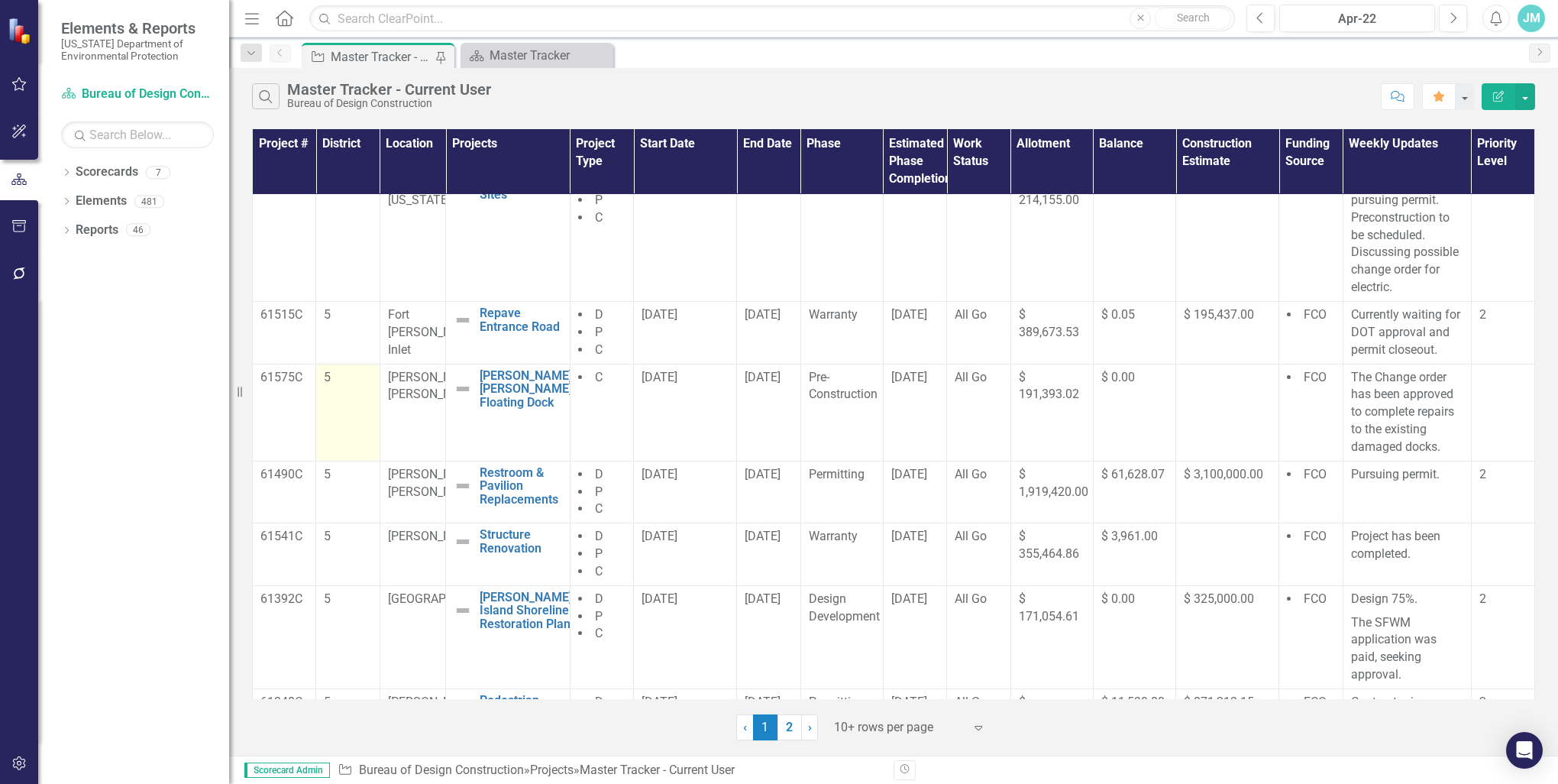
scroll to position [153, 0]
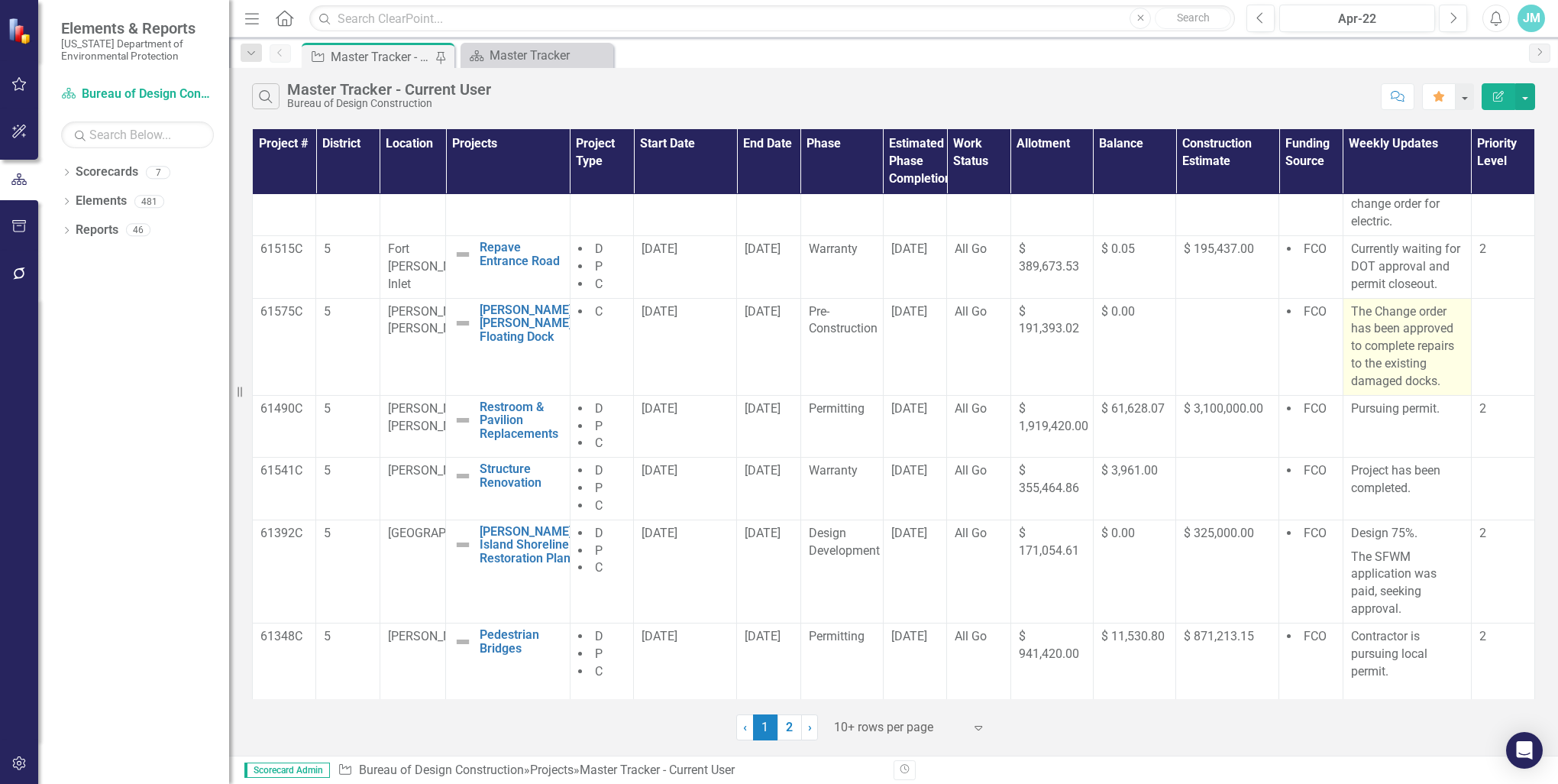
click at [1447, 369] on p "The Change order has been approved to complete repairs to the existing damaged …" at bounding box center [1407, 347] width 112 height 87
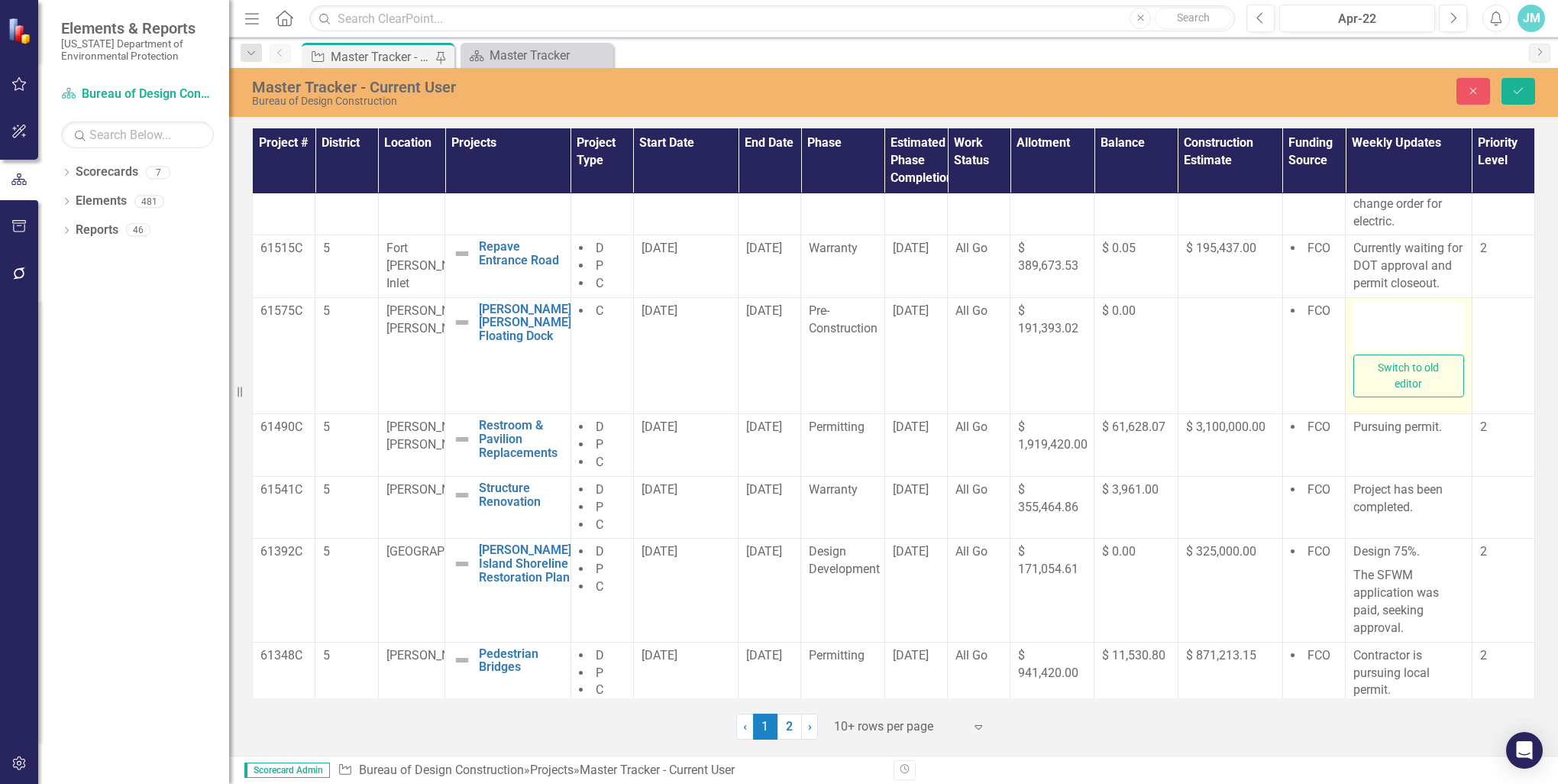
type textarea "<p>The Change order has been approved to complete repairs to the existing damag…"
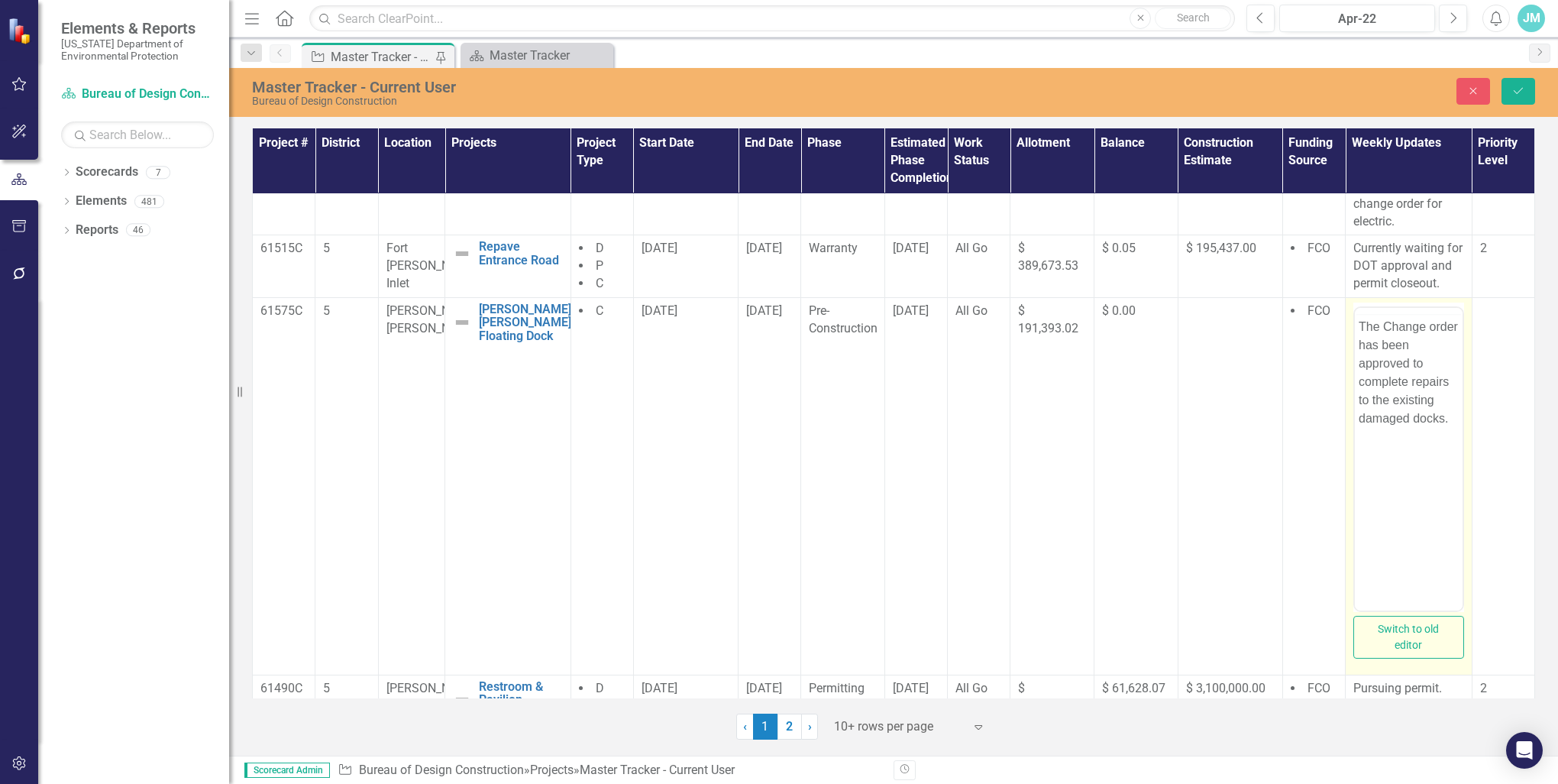
scroll to position [0, 0]
click at [1456, 454] on p "The Change order has been approved to complete repairs to the existing damaged …" at bounding box center [1409, 402] width 101 height 110
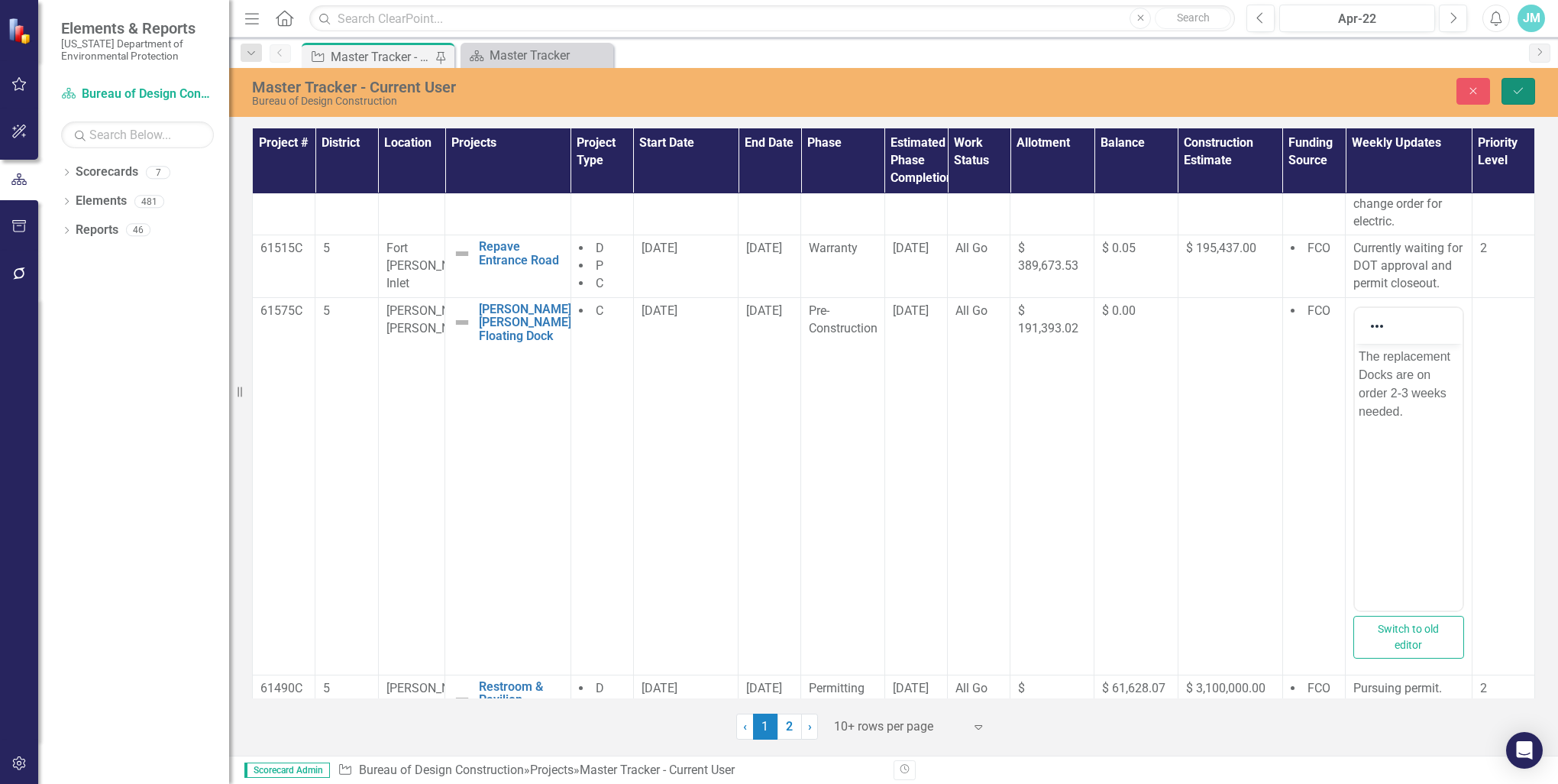
click at [1519, 89] on icon "Save" at bounding box center [1518, 90] width 14 height 10
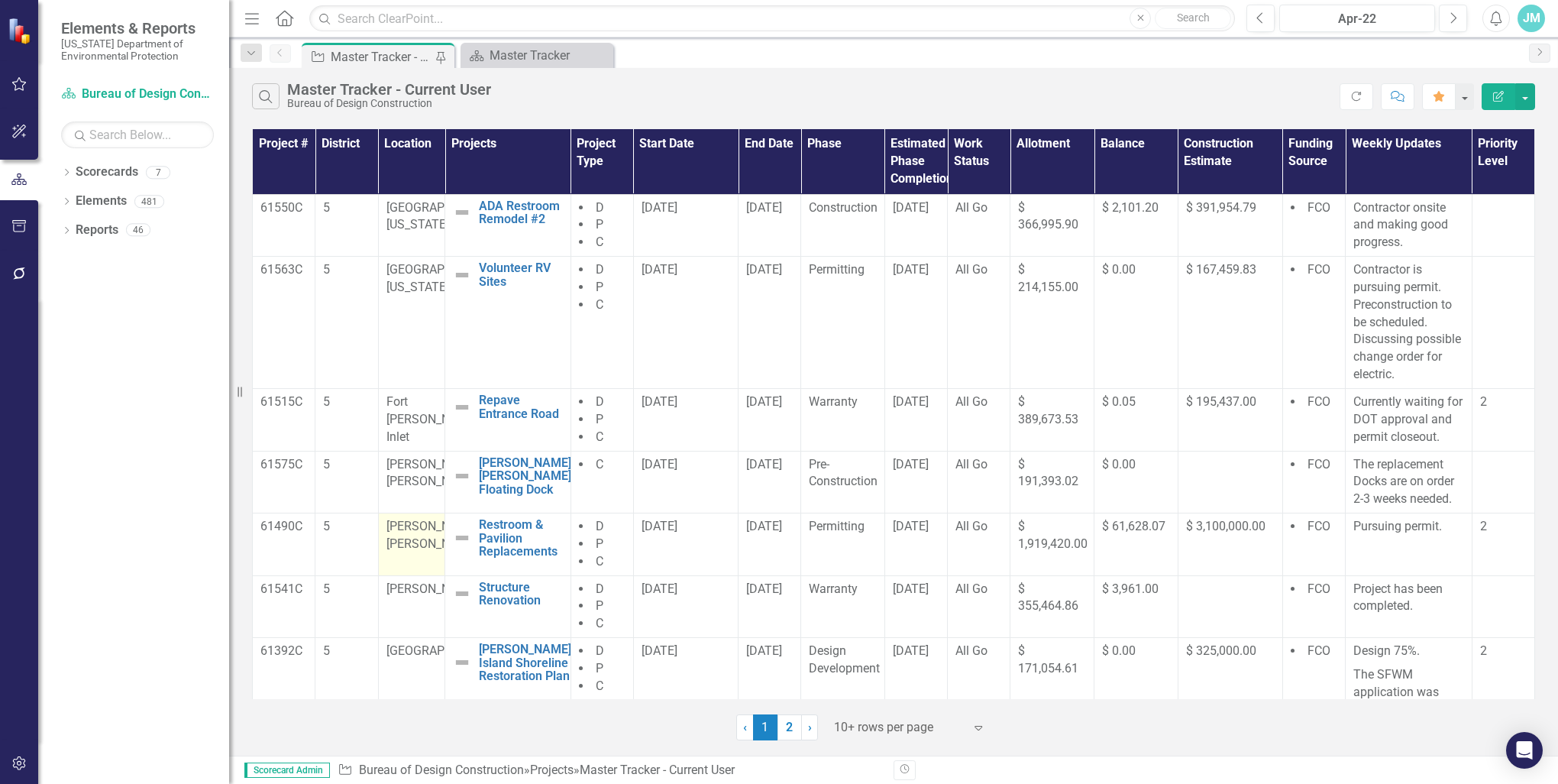
scroll to position [77, 0]
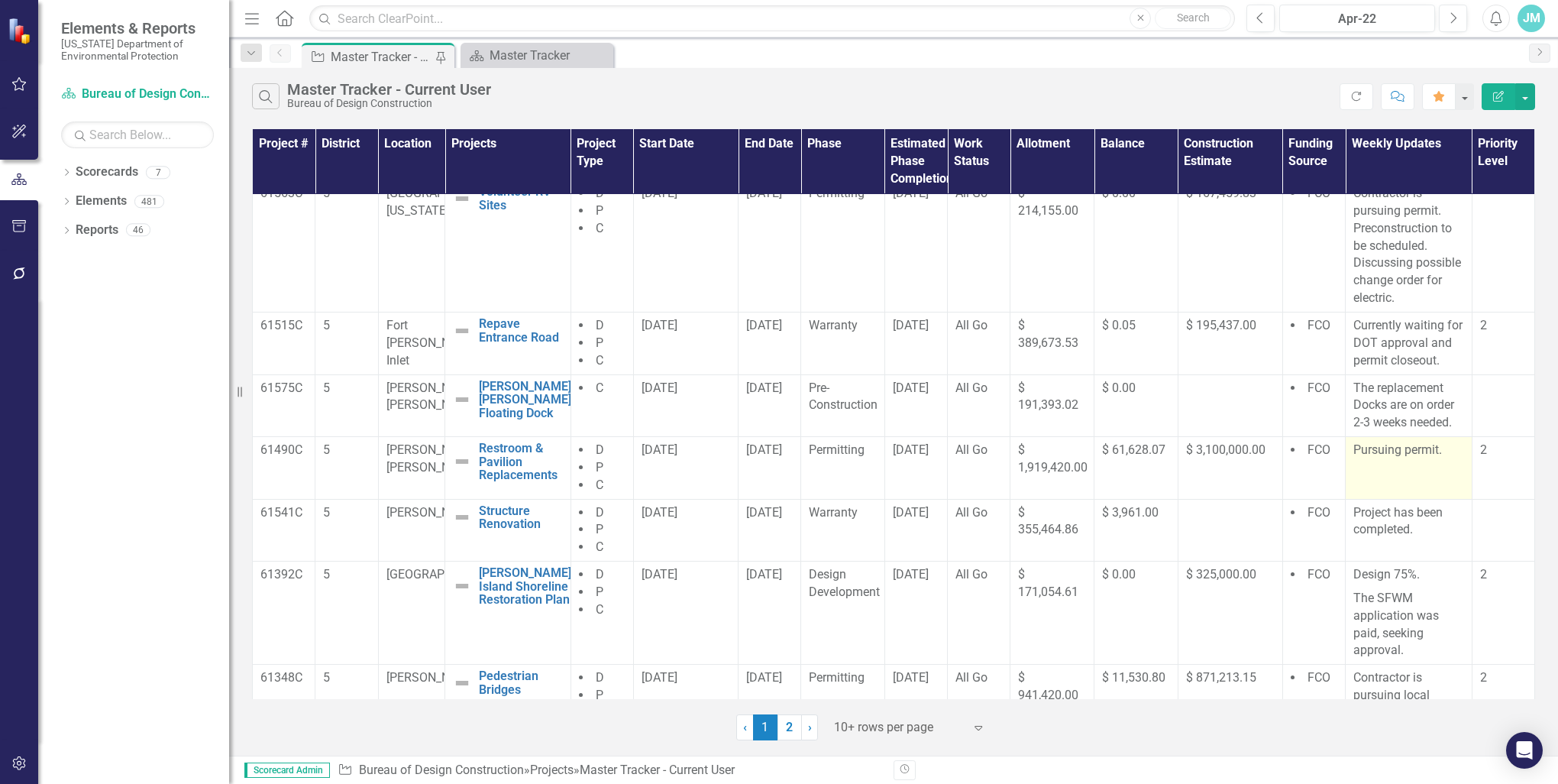
click at [1437, 459] on p "Pursuing permit." at bounding box center [1409, 450] width 111 height 18
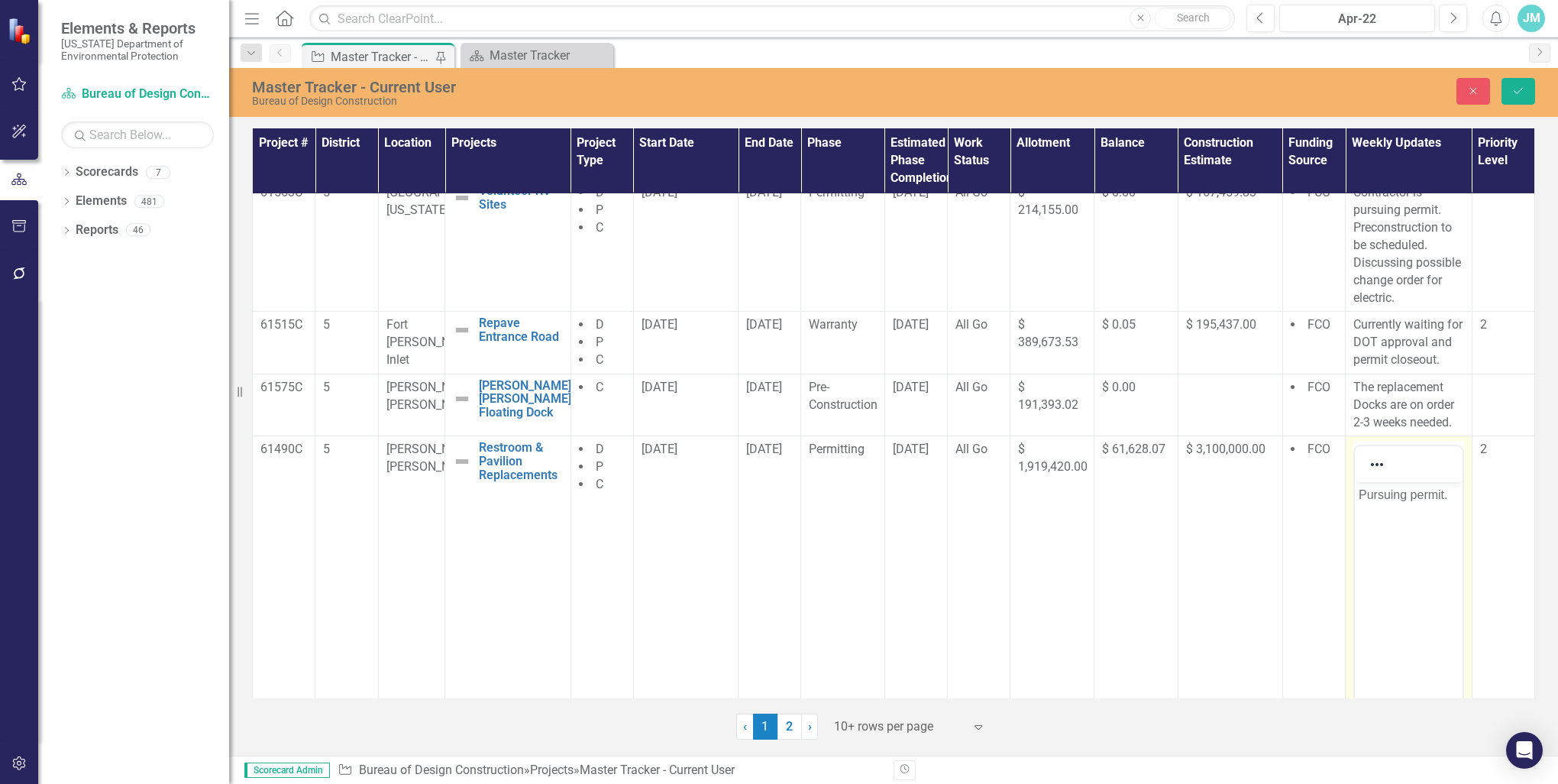
scroll to position [0, 0]
click at [1457, 496] on p "Pursuing permit." at bounding box center [1409, 494] width 101 height 18
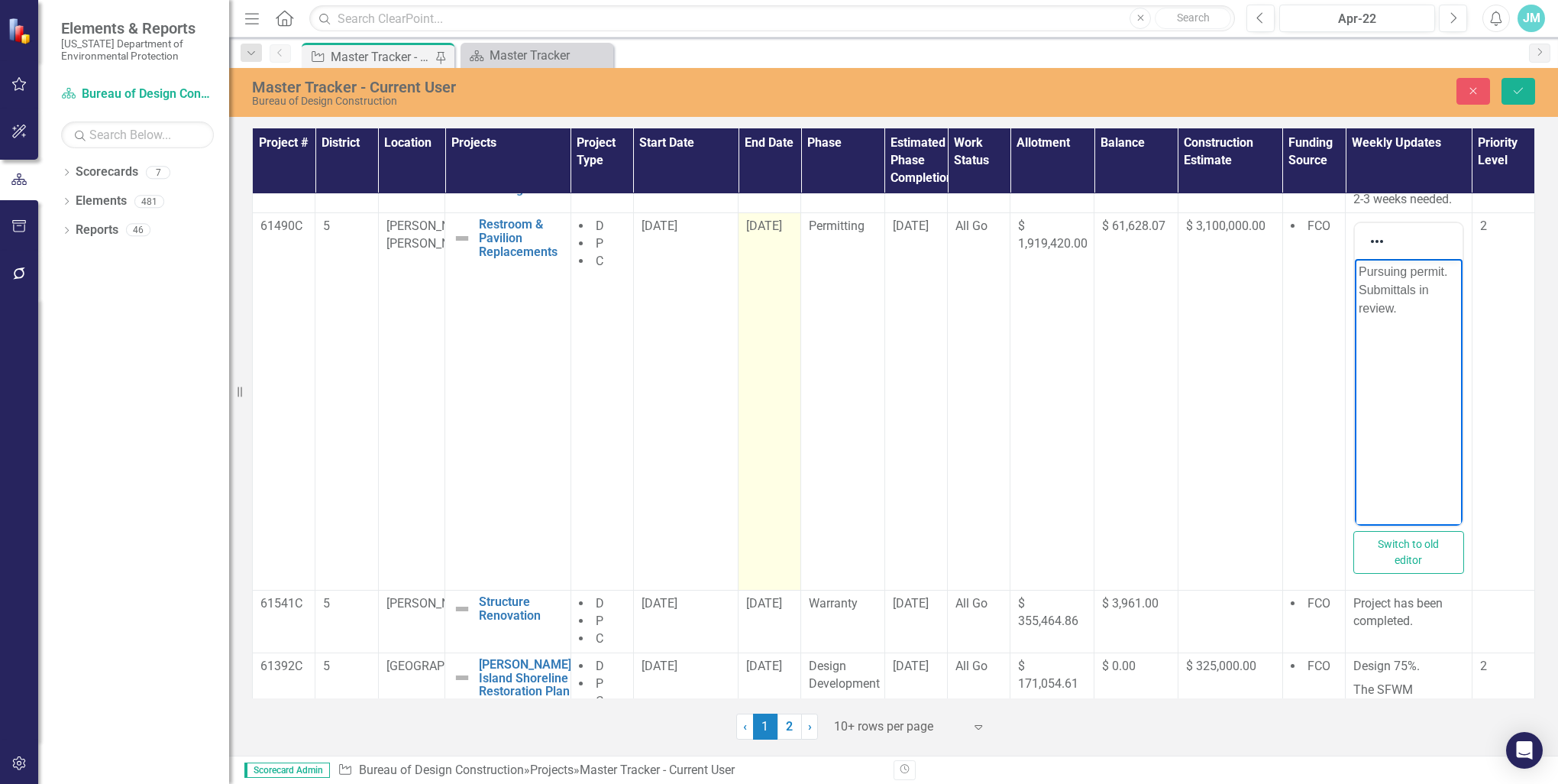
scroll to position [382, 0]
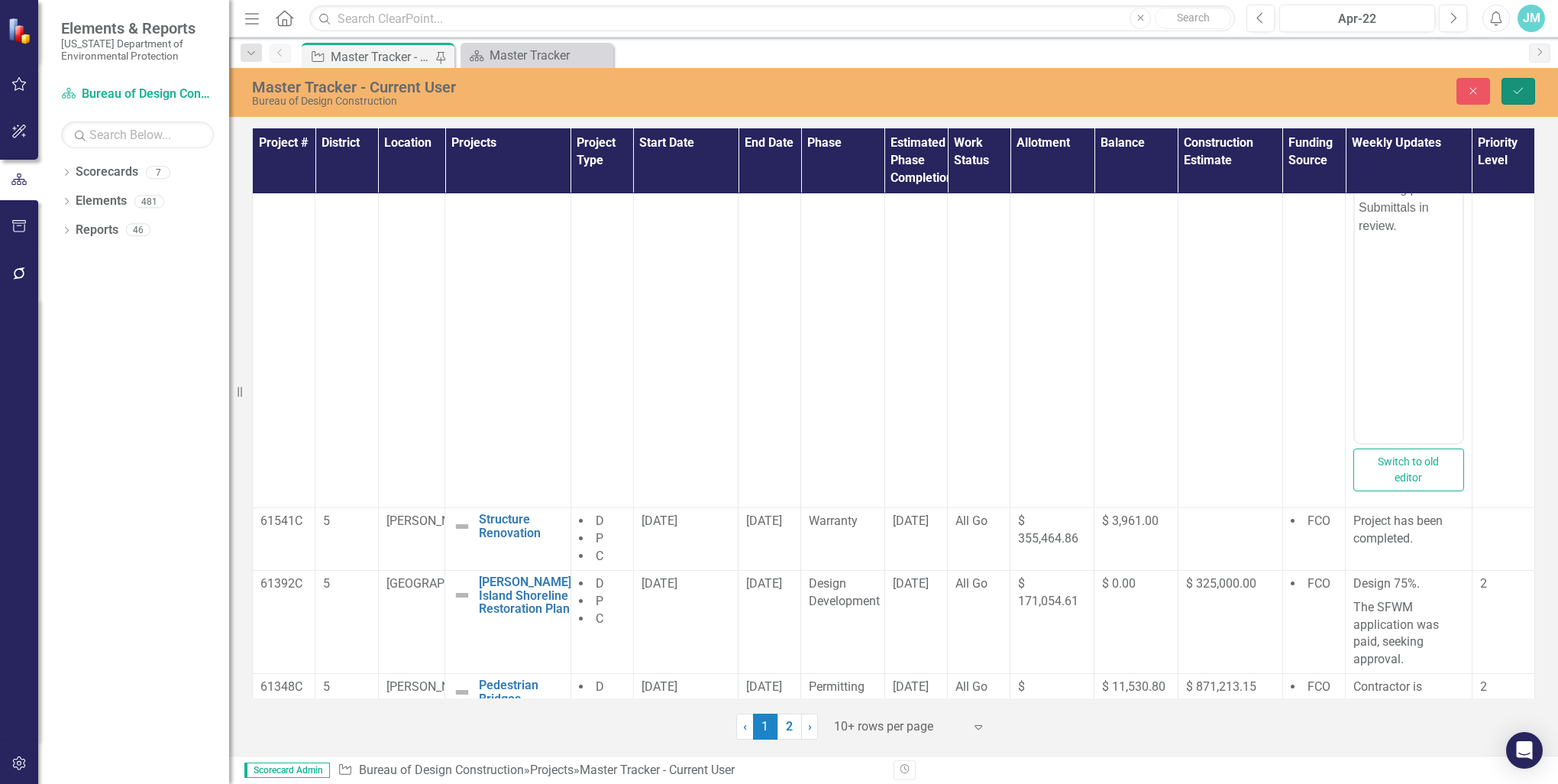
click at [1515, 96] on icon "Save" at bounding box center [1518, 90] width 14 height 10
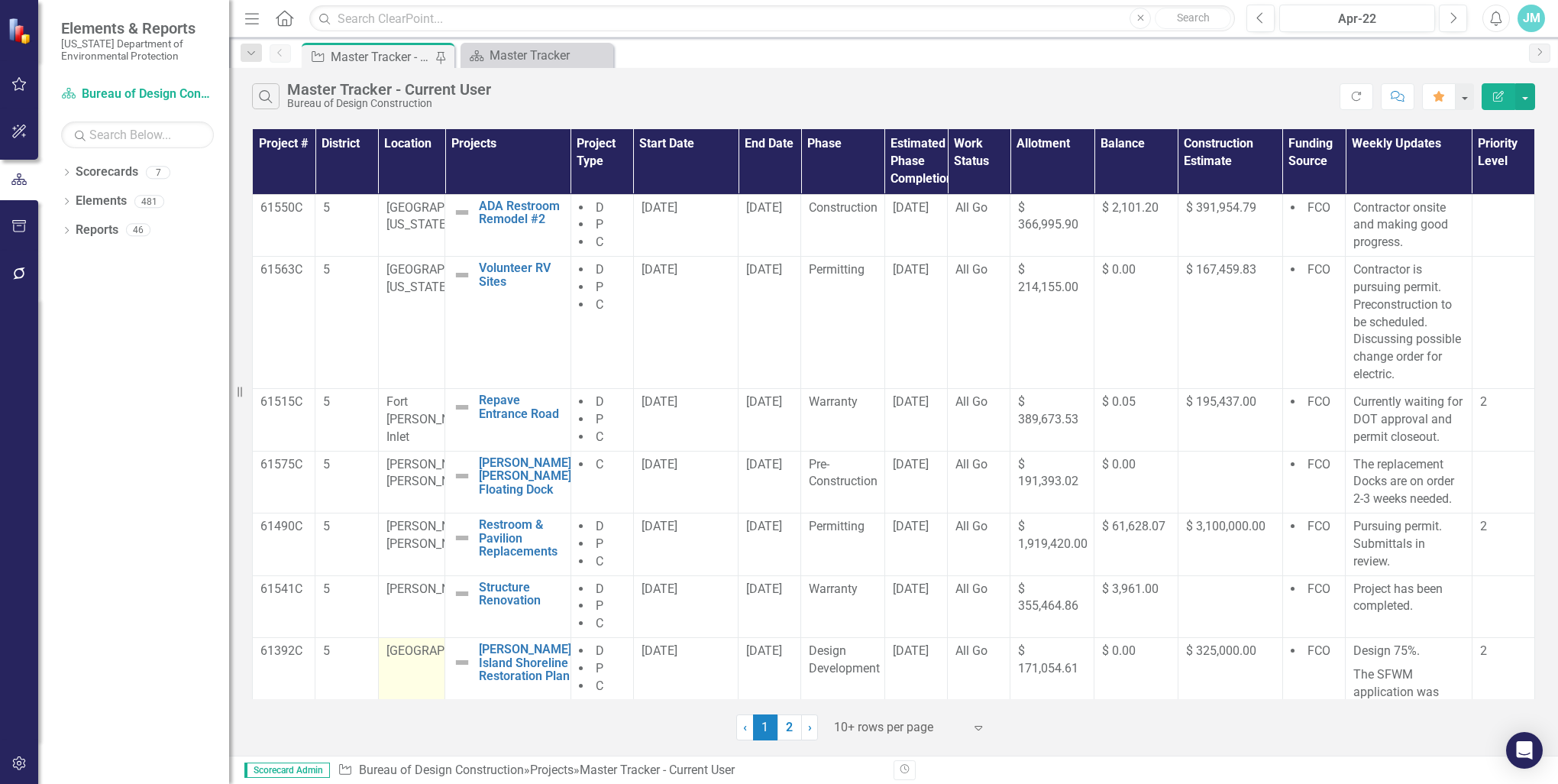
scroll to position [229, 0]
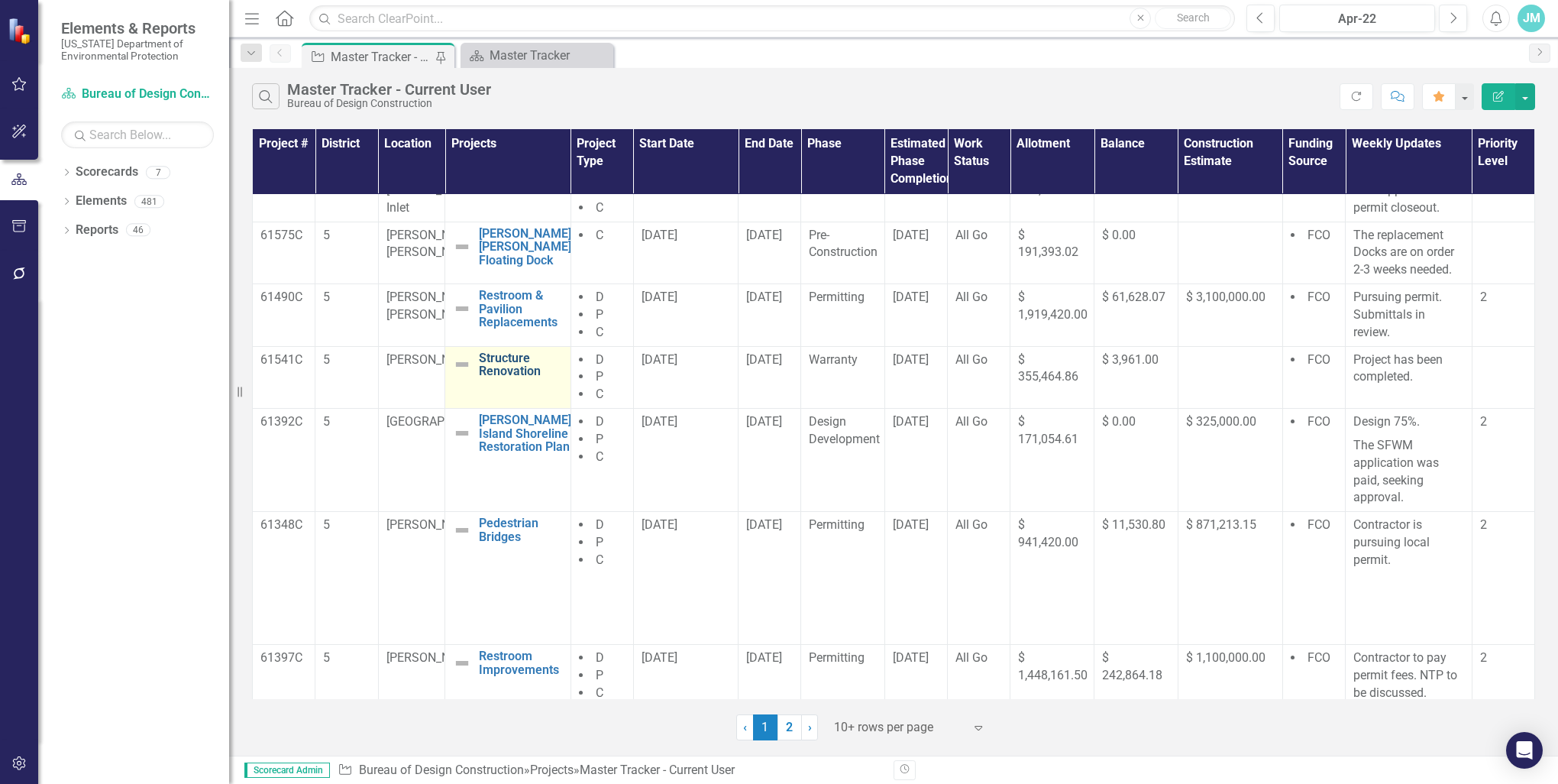
click at [499, 378] on link "Structure Renovation" at bounding box center [521, 365] width 84 height 27
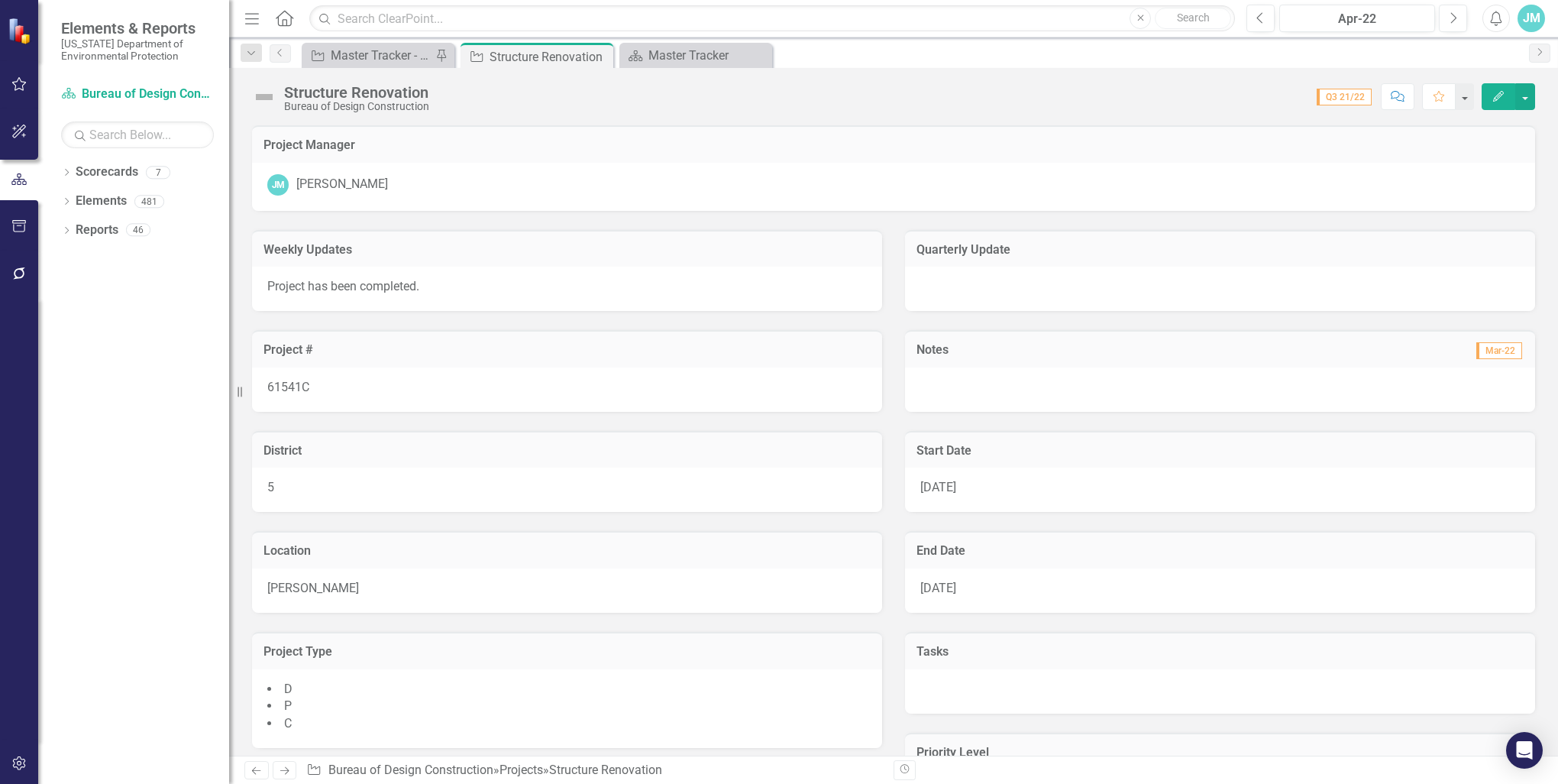
click at [1499, 95] on icon "button" at bounding box center [1498, 96] width 10 height 10
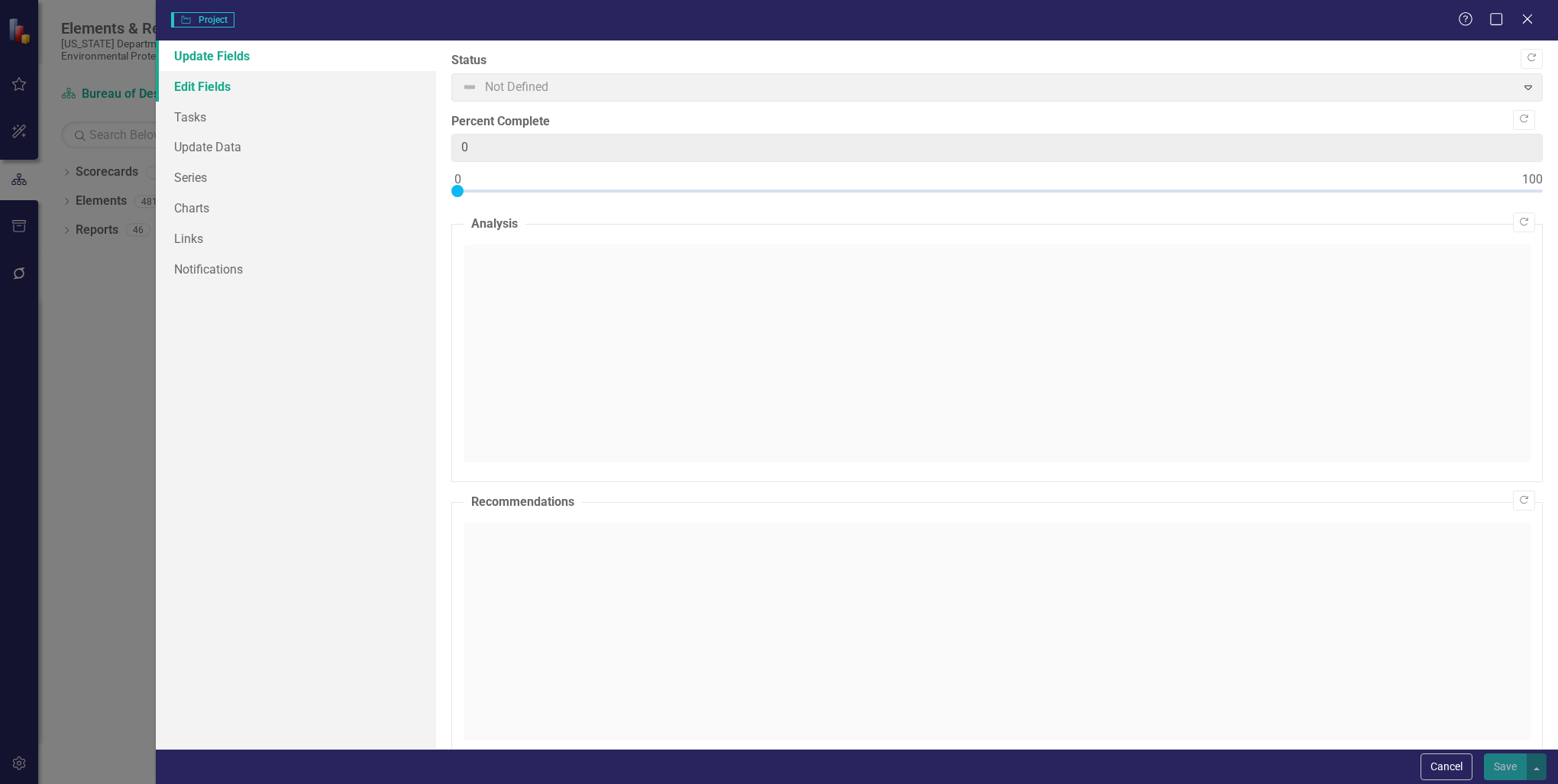
click at [205, 86] on link "Edit Fields" at bounding box center [296, 86] width 281 height 30
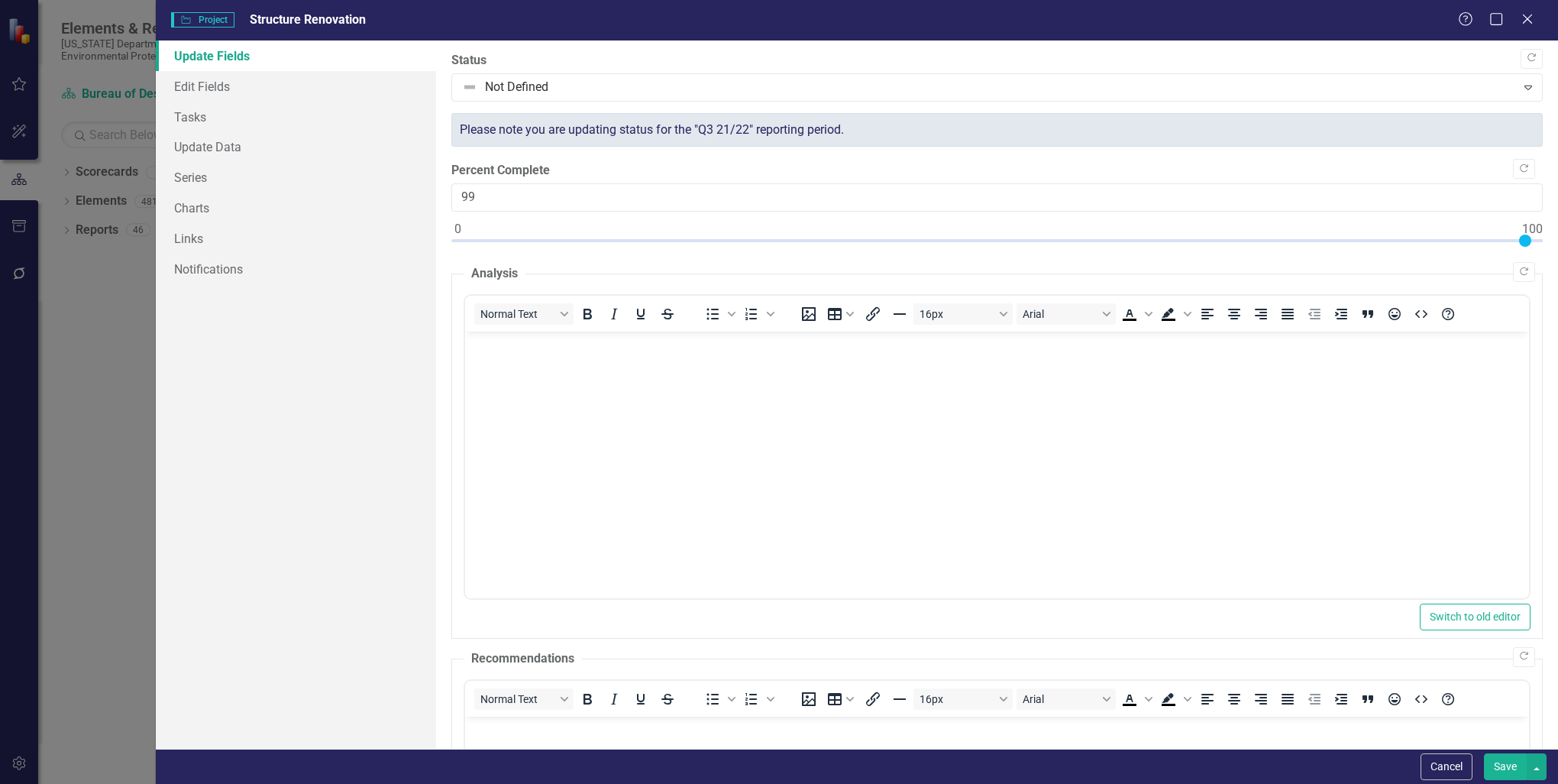
type input "100"
drag, startPoint x: 454, startPoint y: 234, endPoint x: 1570, endPoint y: 269, distance: 1116.5
click at [1558, 269] on html "Elements & Reports [US_STATE] Department of Environmental Protection Scorecard …" at bounding box center [779, 392] width 1558 height 784
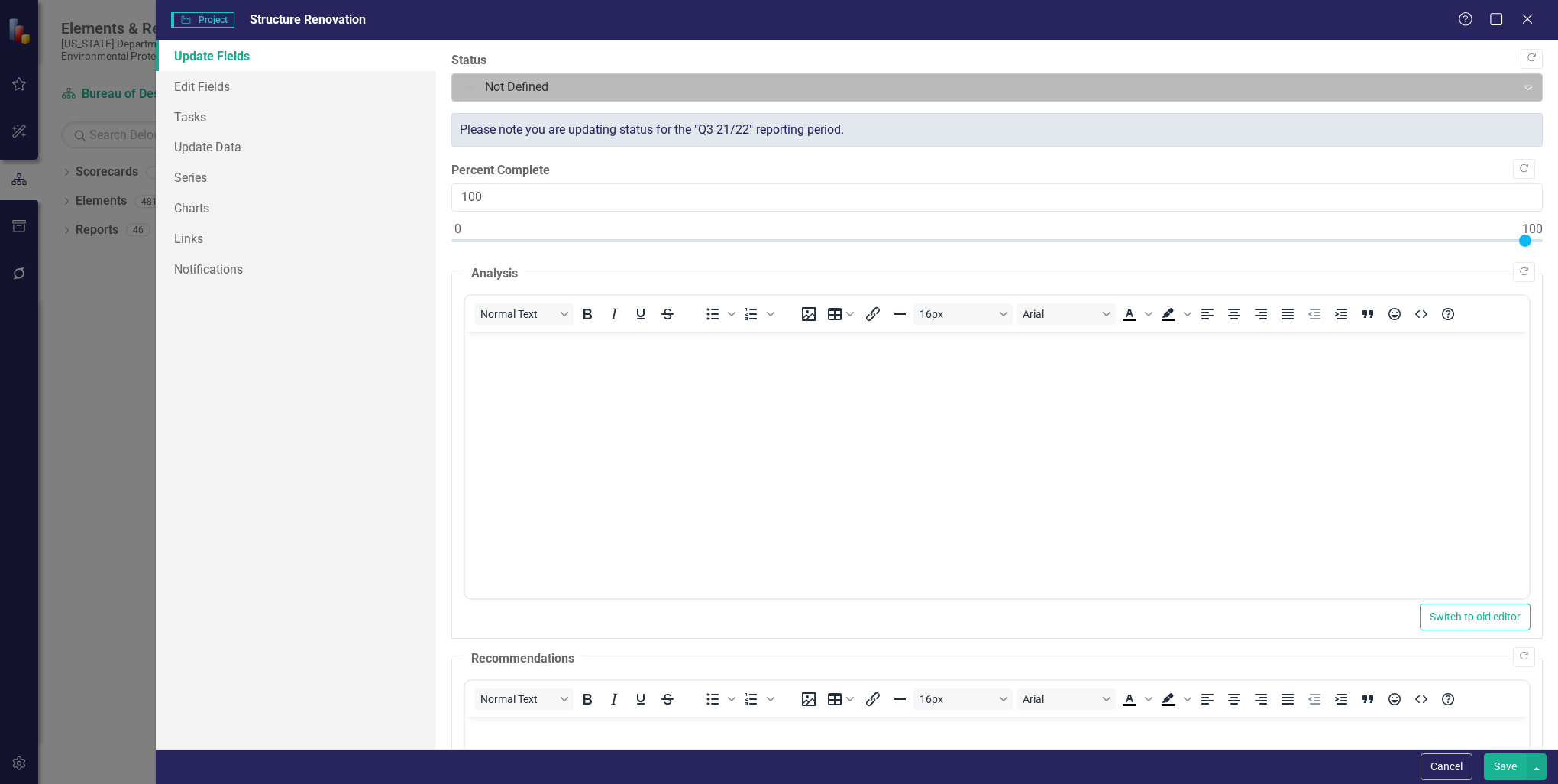
click at [1521, 87] on icon "Expand" at bounding box center [1529, 86] width 15 height 12
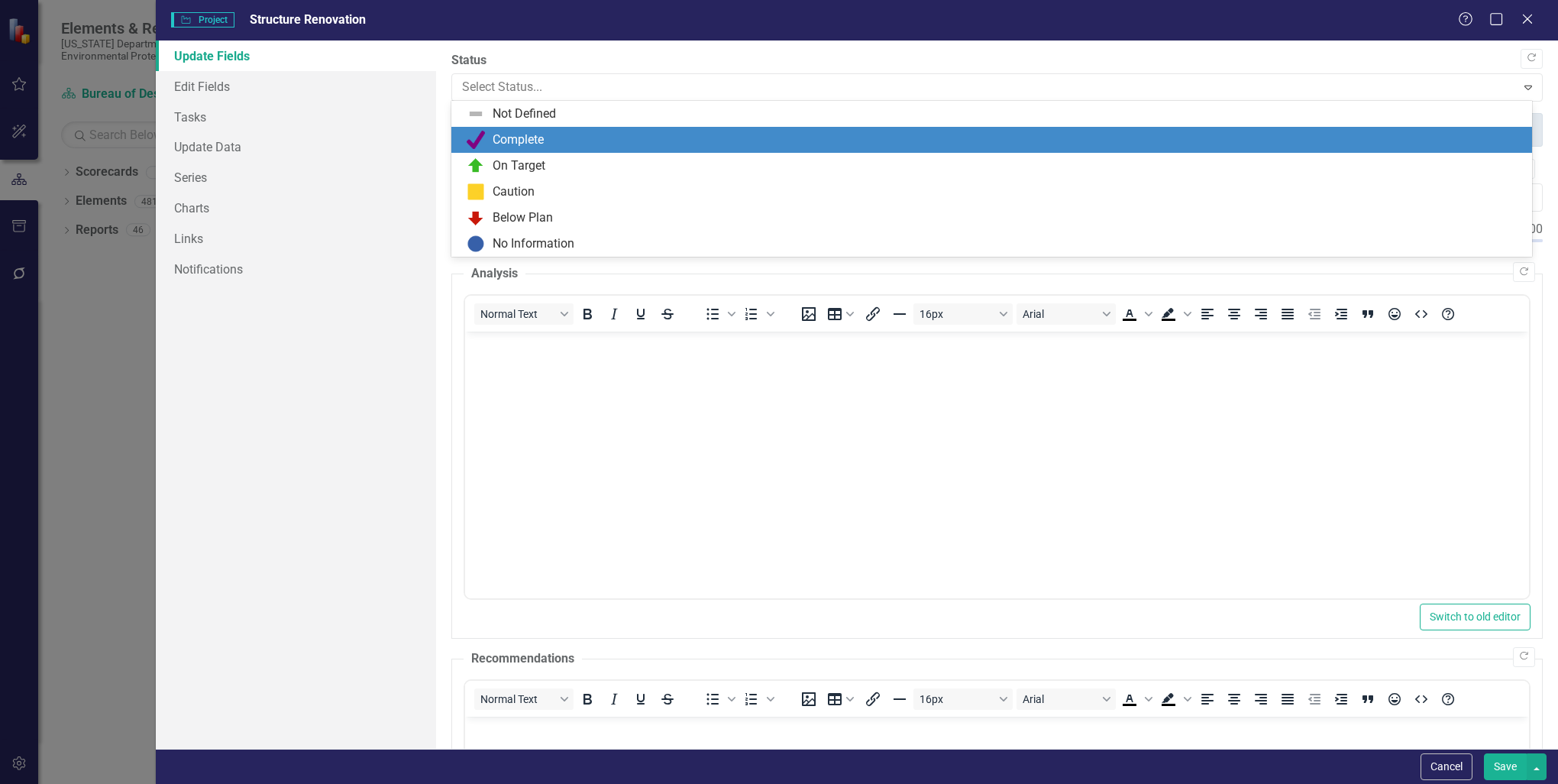
click at [522, 137] on div "Complete" at bounding box center [519, 140] width 51 height 18
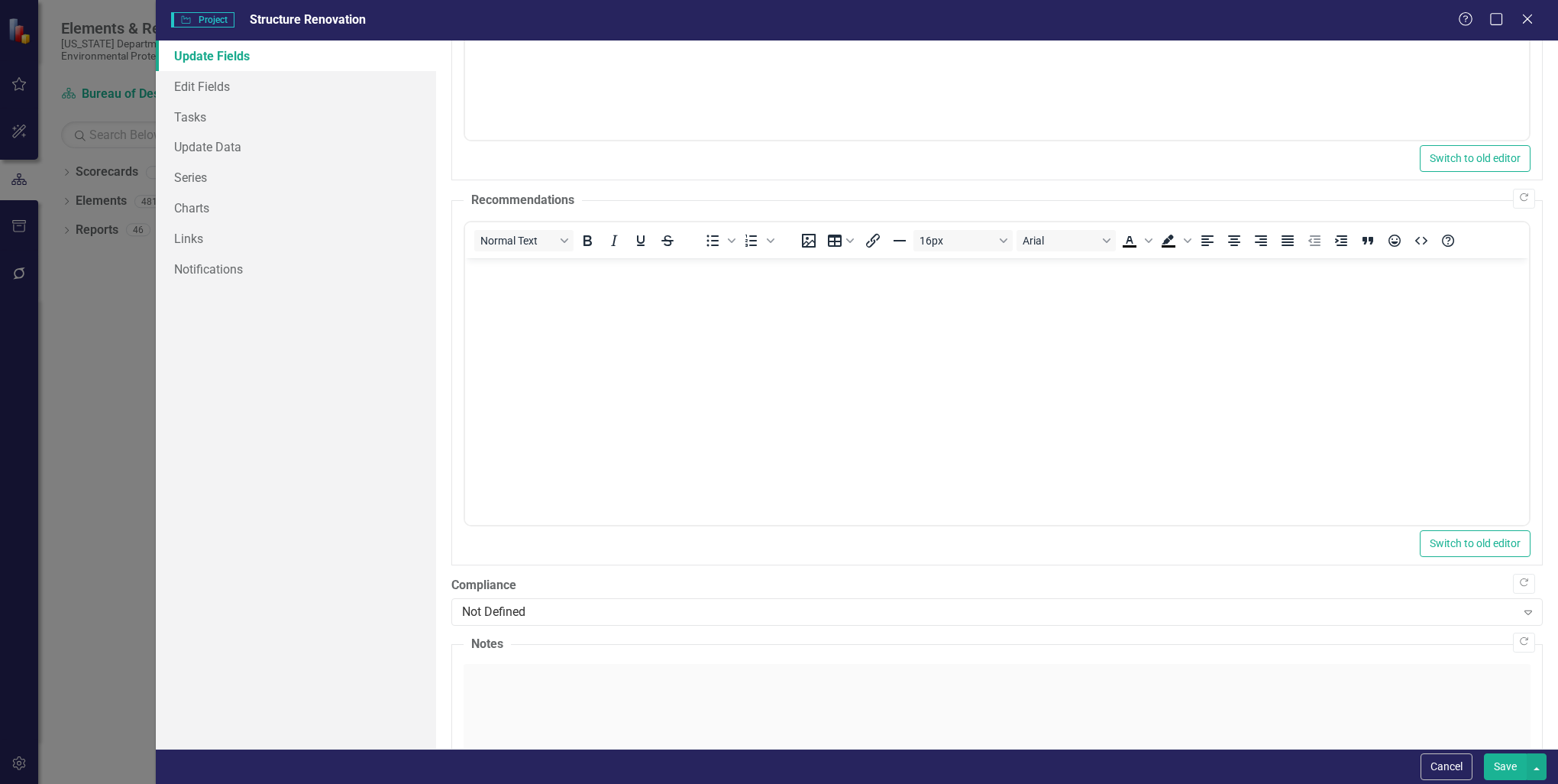
scroll to position [662, 0]
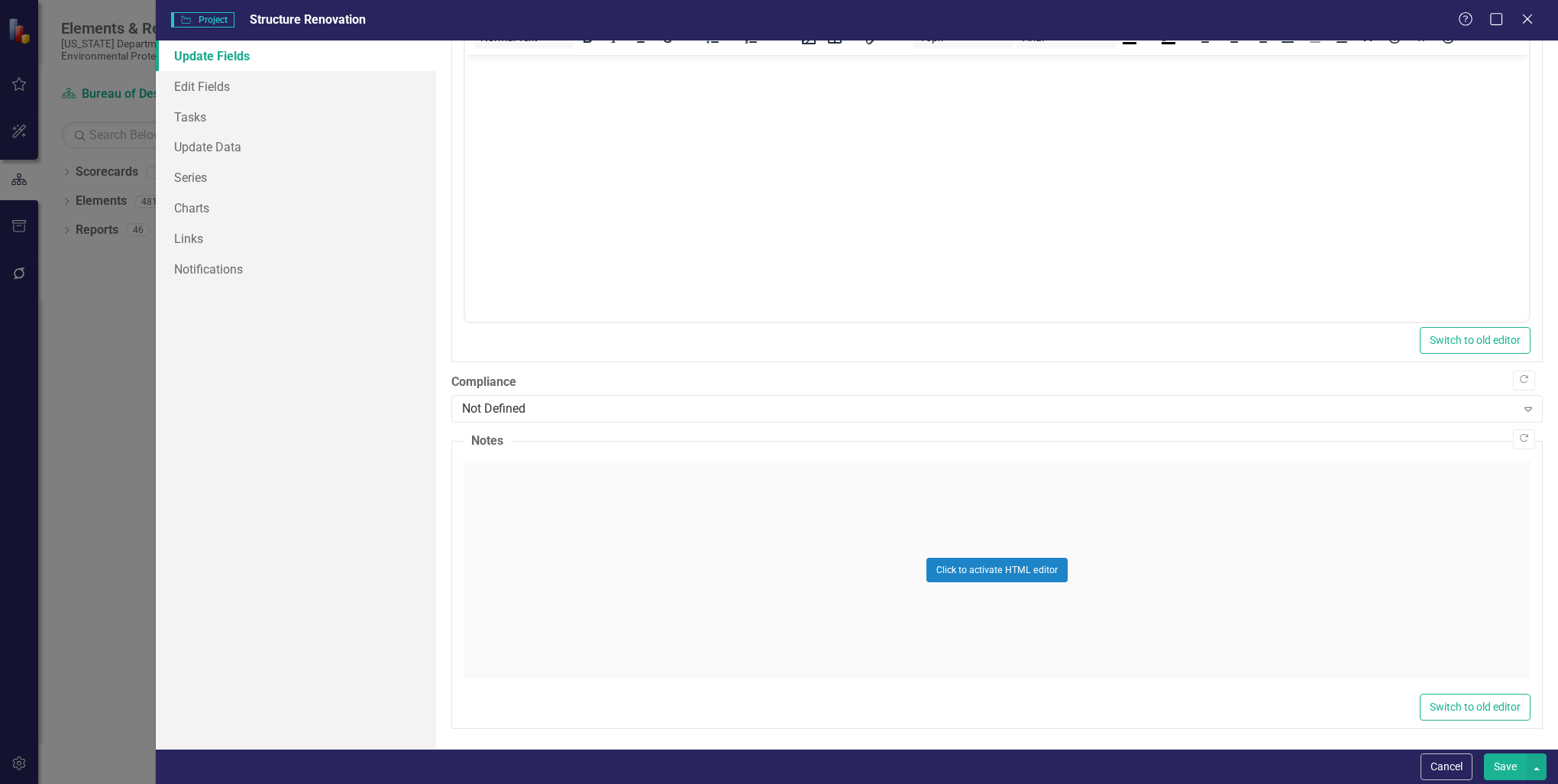
click at [1510, 768] on button "Save" at bounding box center [1505, 766] width 43 height 27
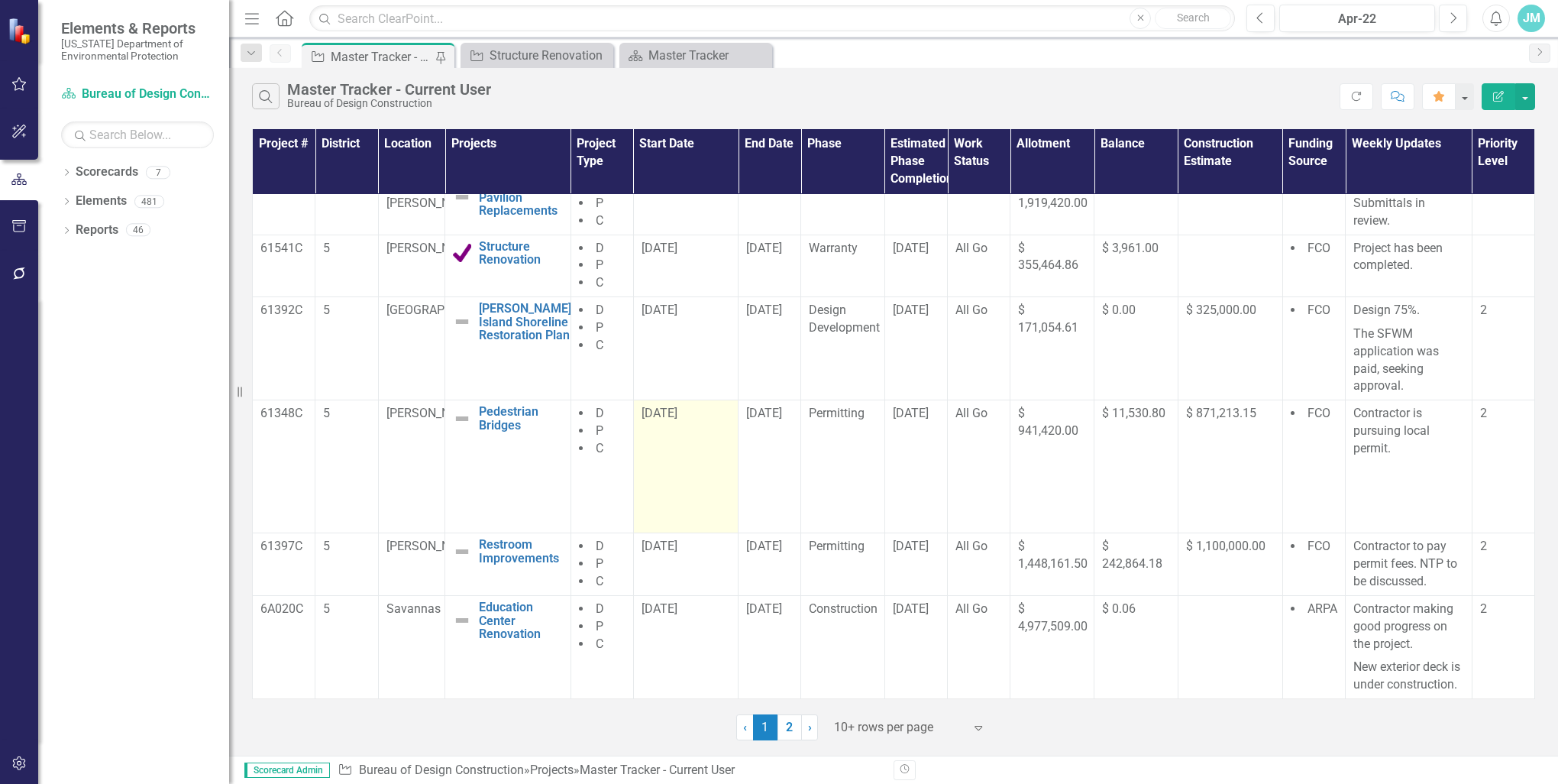
scroll to position [373, 0]
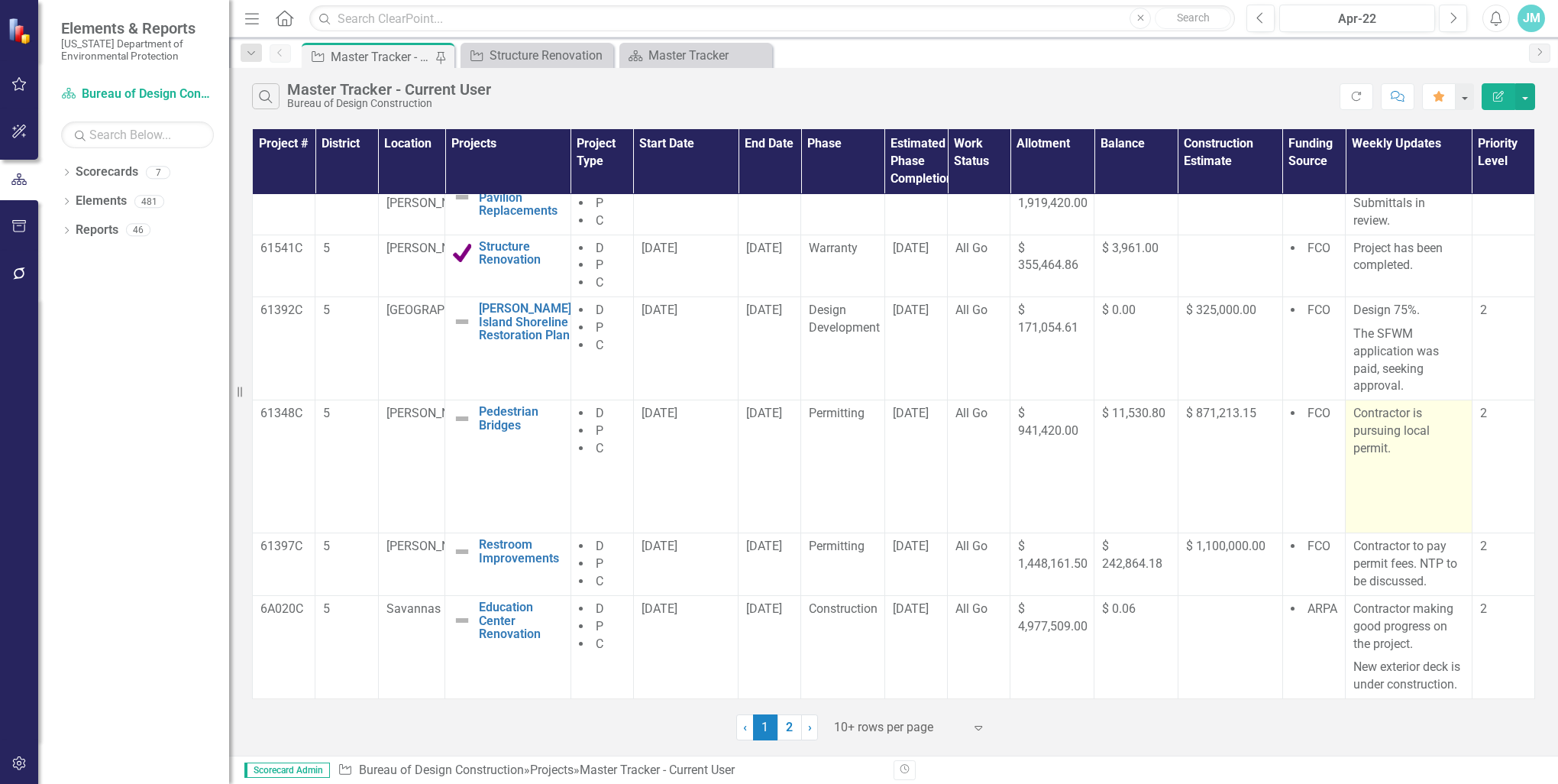
click at [1393, 427] on p "Contractor is pursuing local permit." at bounding box center [1409, 432] width 111 height 56
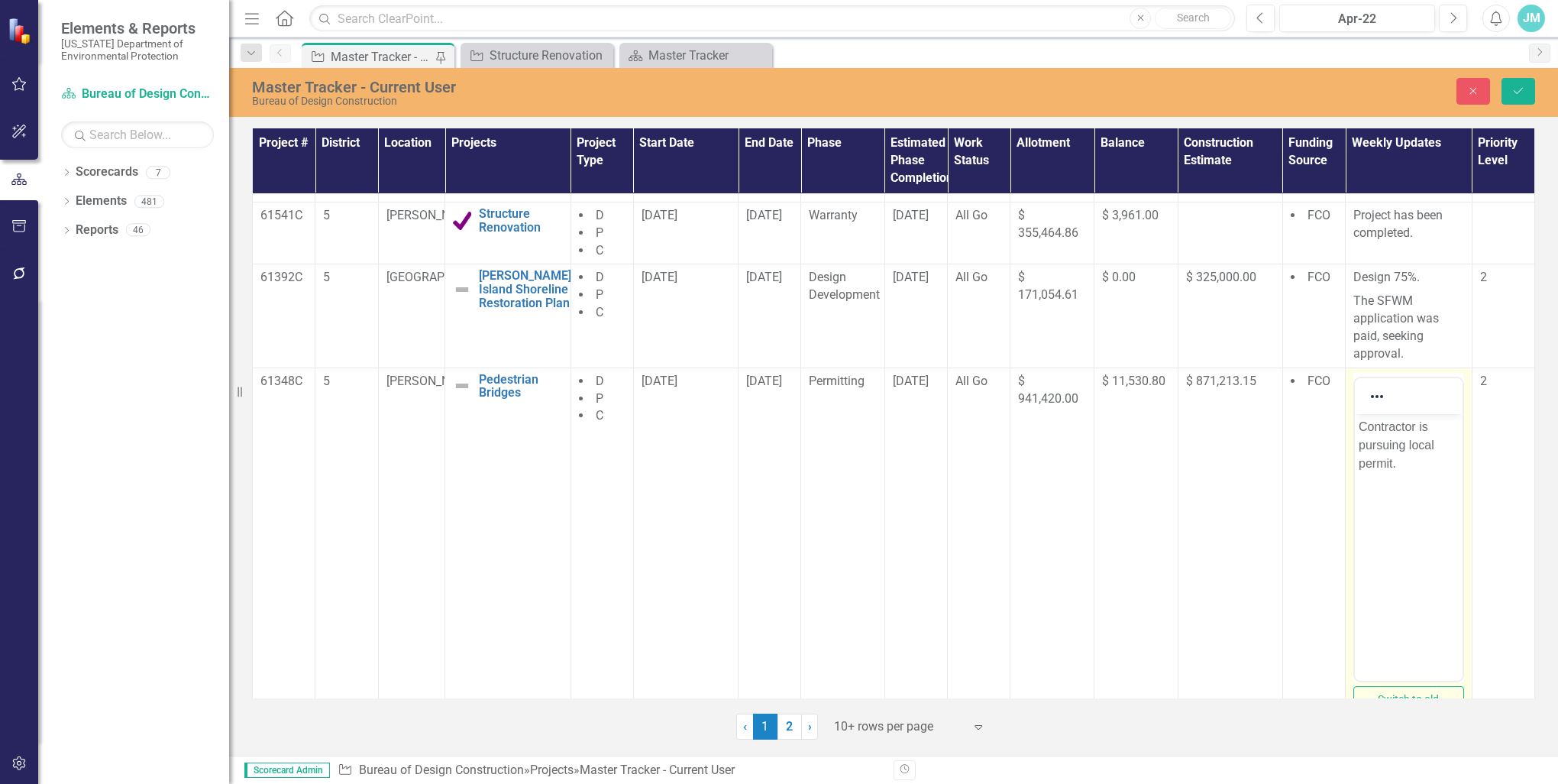
scroll to position [0, 0]
click at [1402, 465] on p "Contractor is pursuing local permit." at bounding box center [1409, 445] width 101 height 55
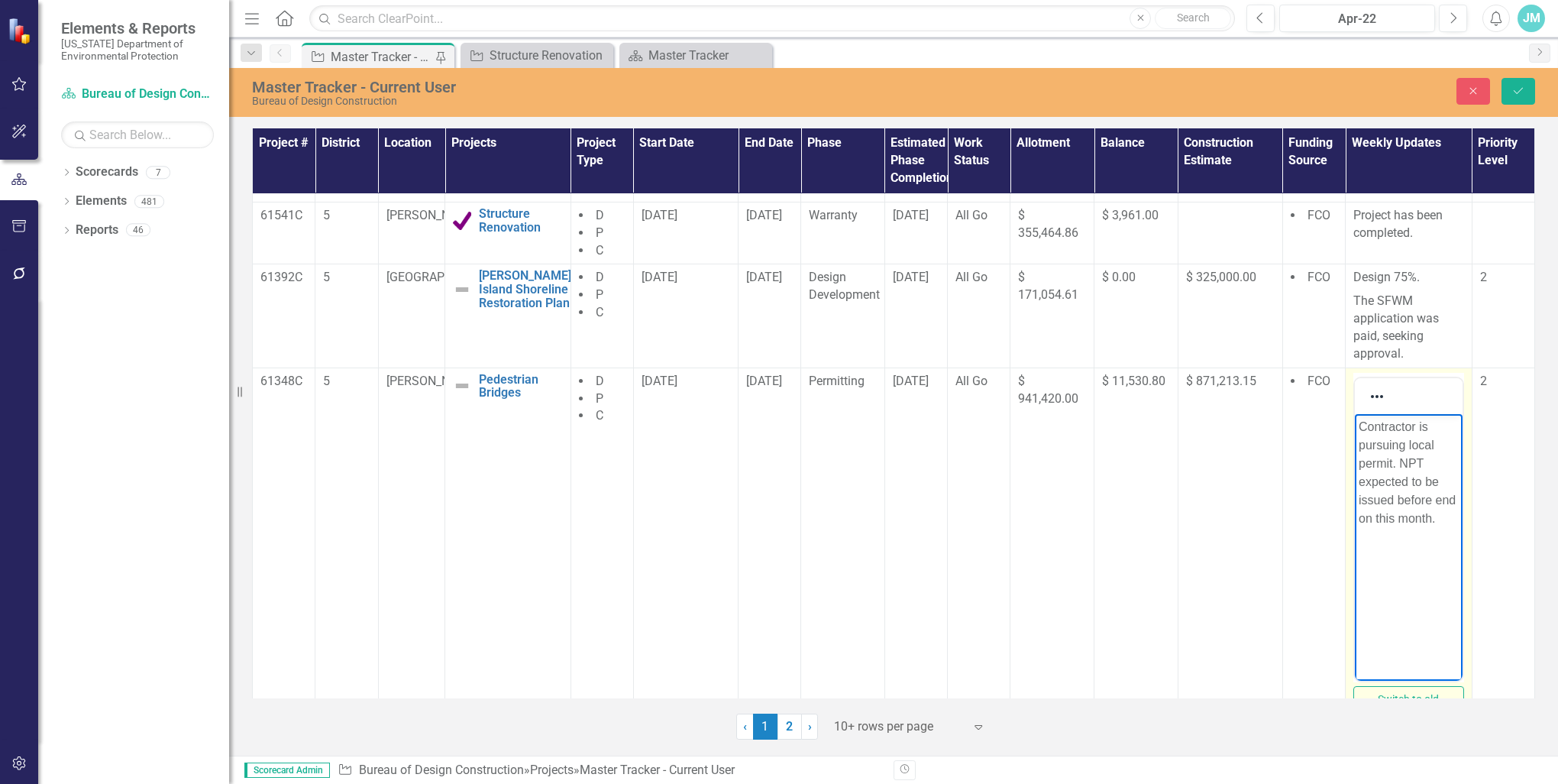
click at [1429, 460] on p "Contractor is pursuing local permit. NPT expected to be issued before end on th…" at bounding box center [1409, 472] width 101 height 110
click at [1371, 520] on p "Contractor is pursuing local permit. NTP expected to be issued before end on th…" at bounding box center [1409, 472] width 101 height 110
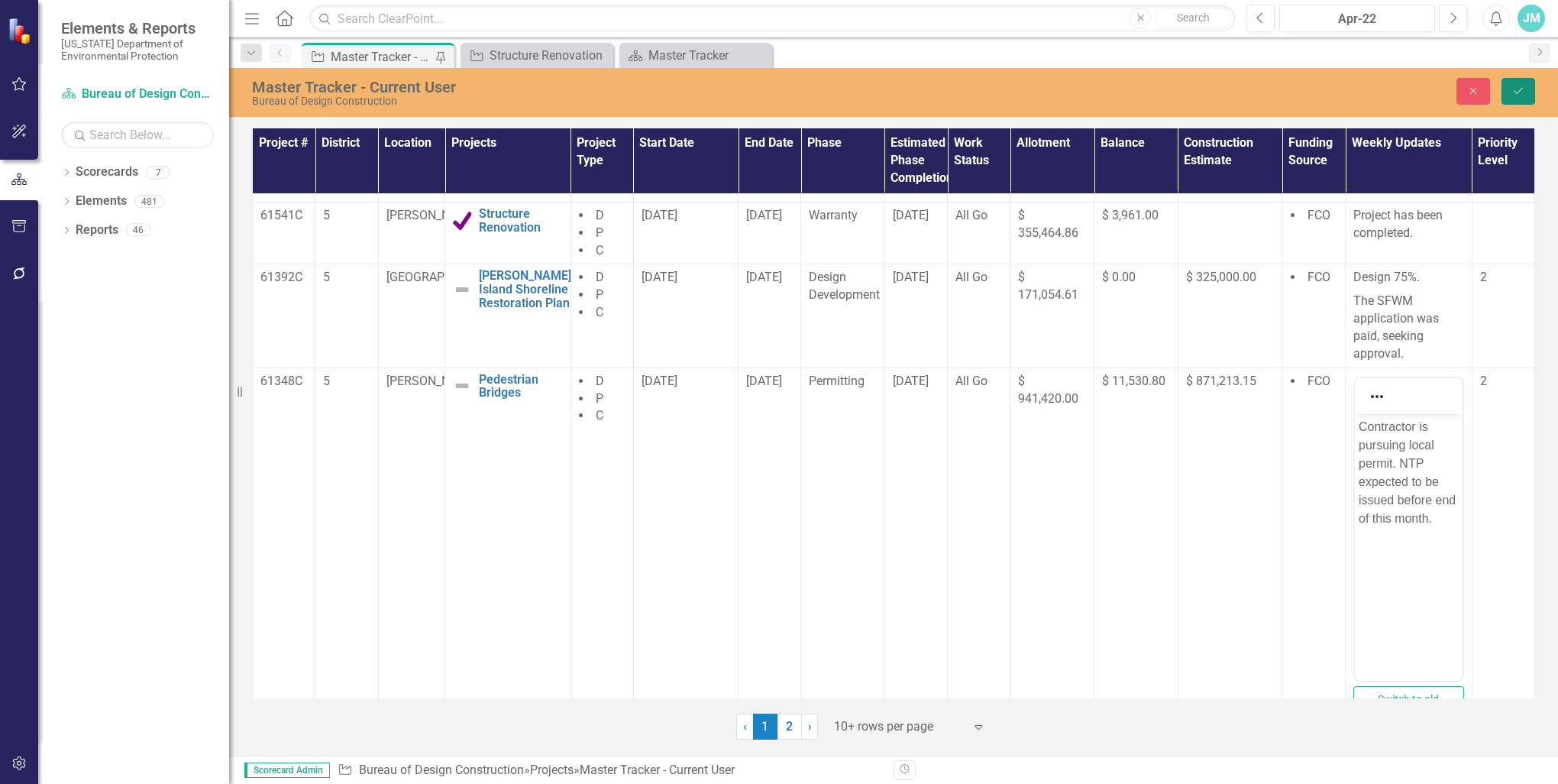
click at [1519, 85] on icon "Save" at bounding box center [1518, 90] width 14 height 10
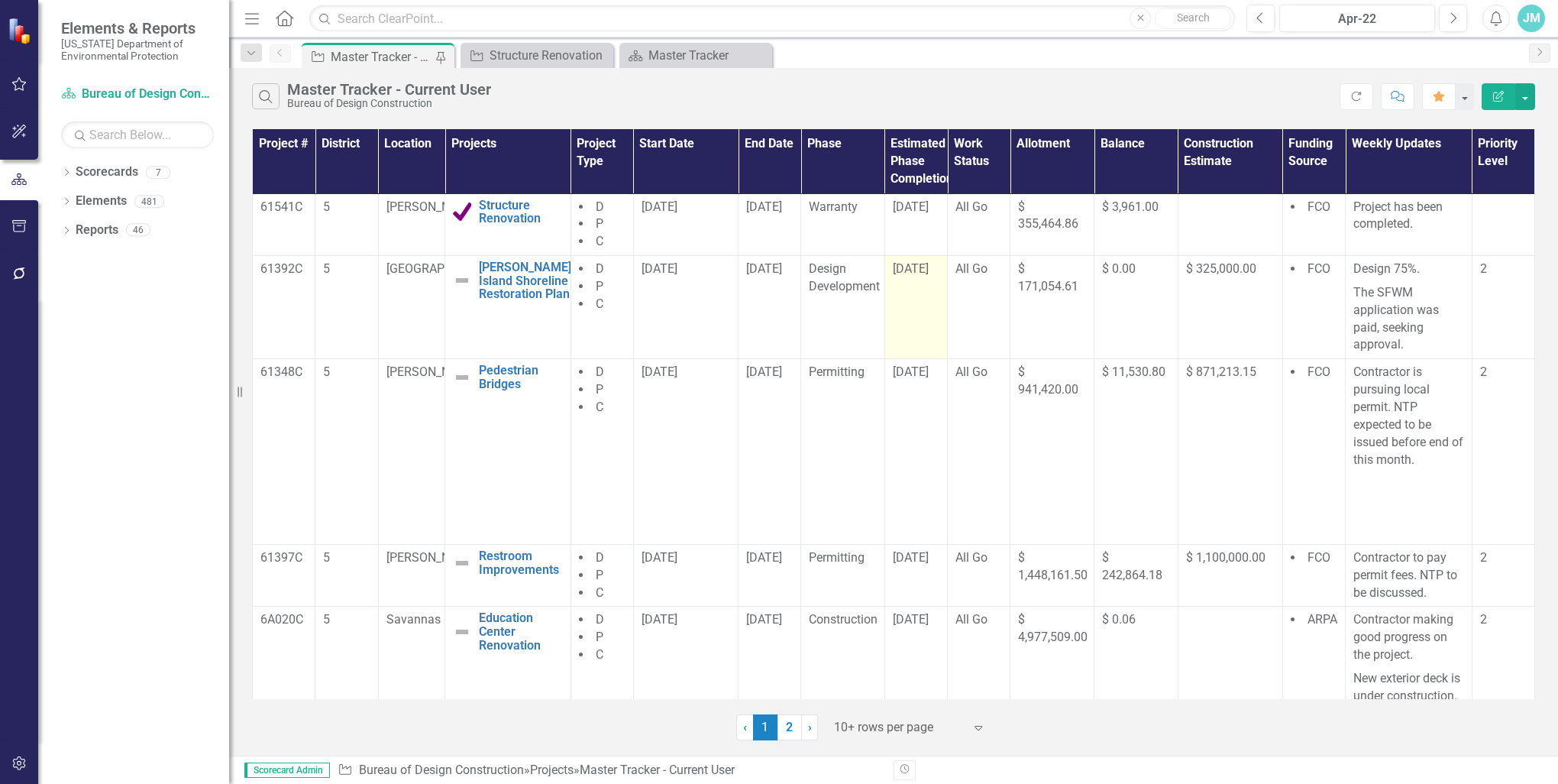
scroll to position [426, 0]
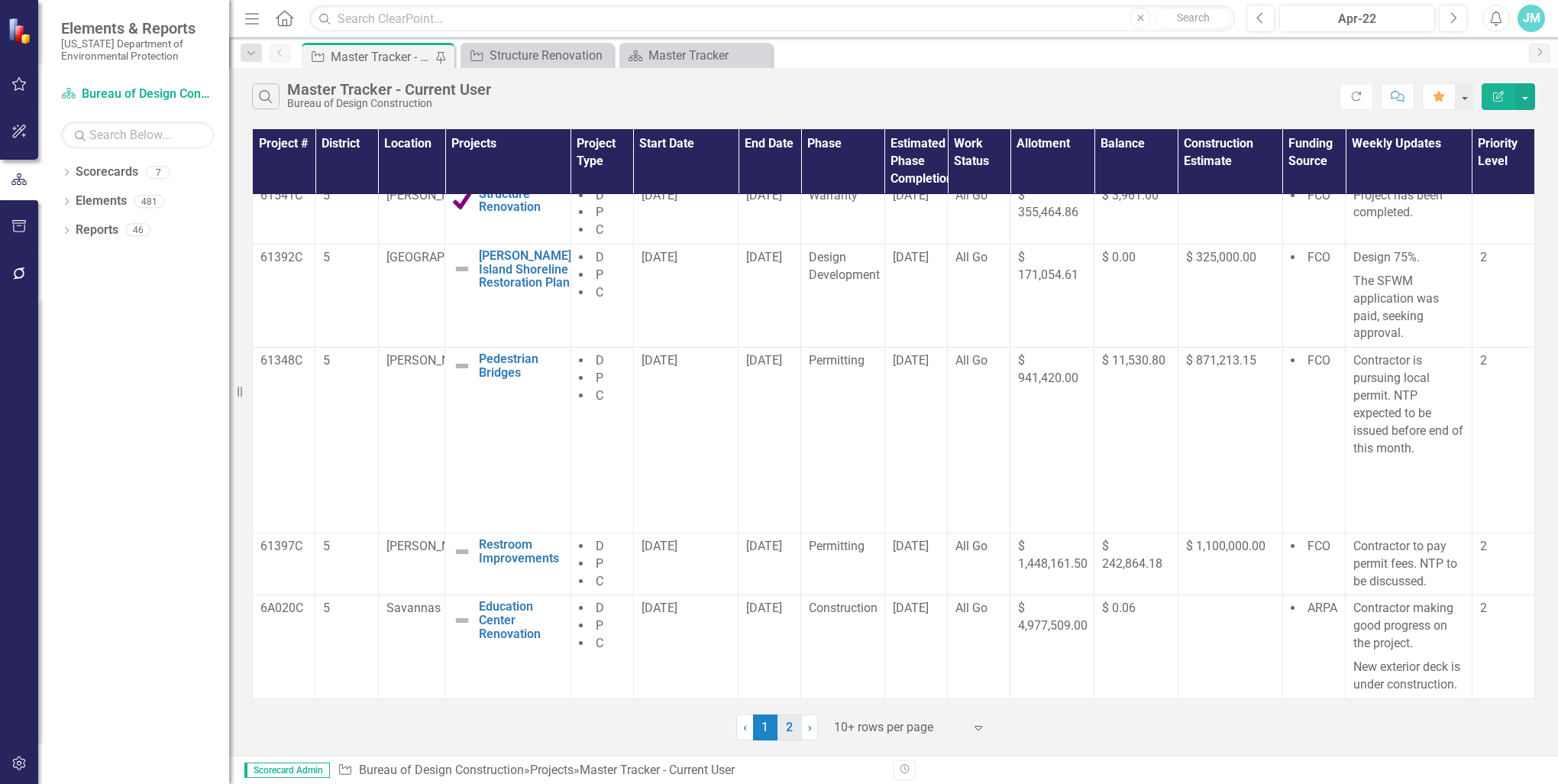
click at [785, 725] on link "2" at bounding box center [790, 726] width 25 height 26
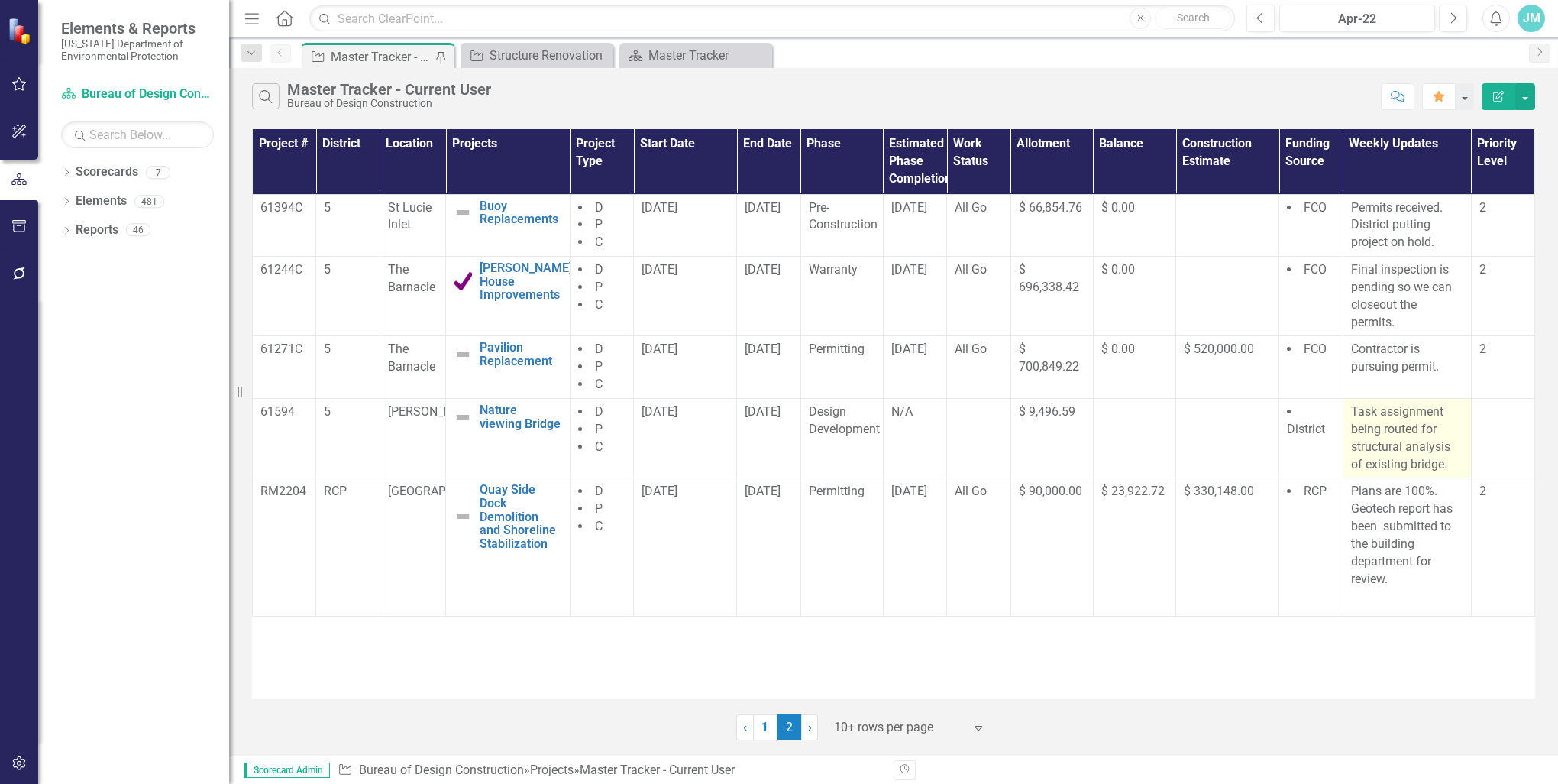
click at [1450, 435] on p "Task assignment being routed for structural analysis of existing bridge." at bounding box center [1407, 437] width 112 height 69
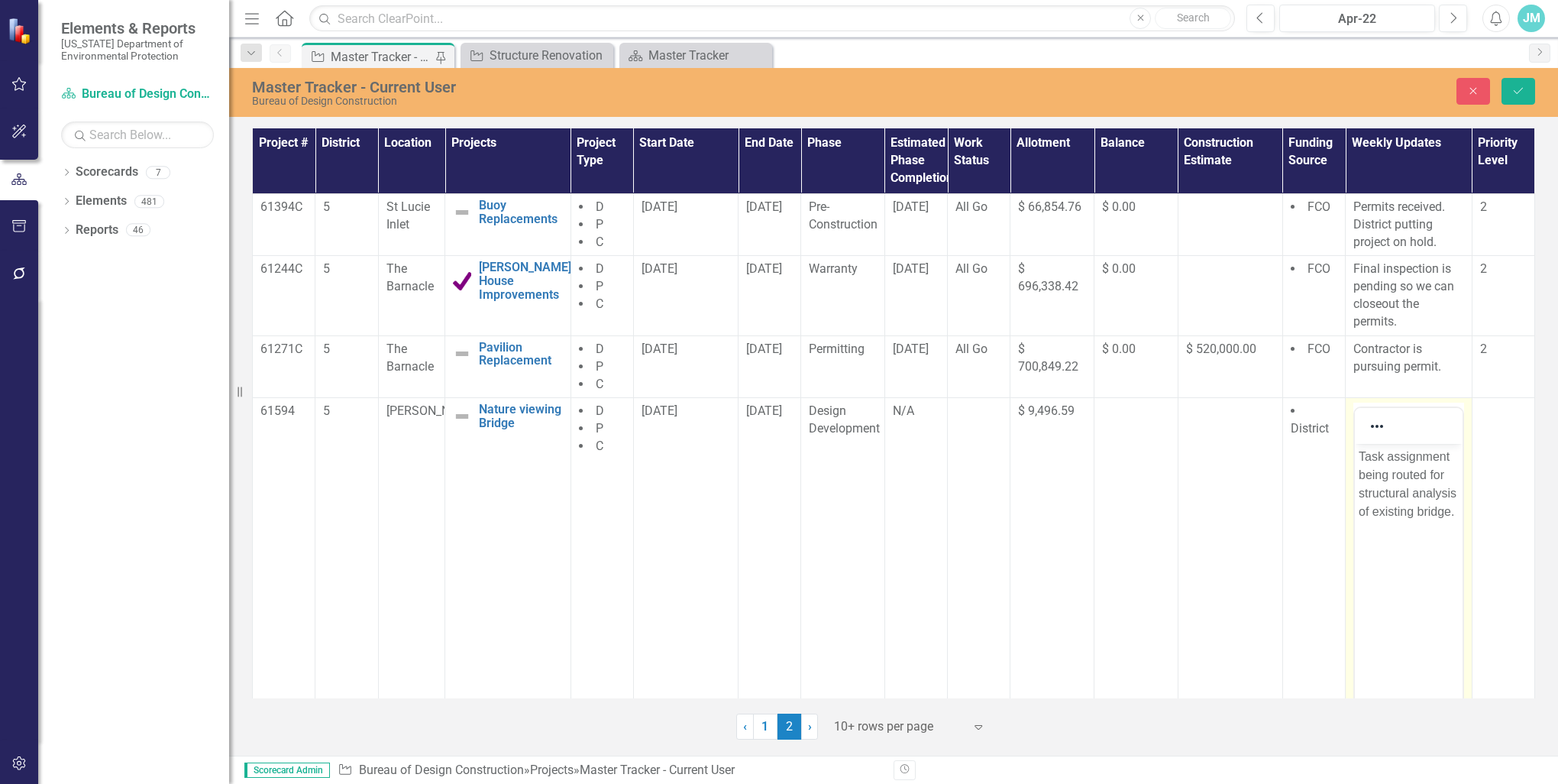
click at [1457, 493] on p "Task assignment being routed for structural analysis of existing bridge." at bounding box center [1409, 483] width 101 height 73
click at [1519, 89] on icon "Save" at bounding box center [1518, 90] width 14 height 10
